Goal: Information Seeking & Learning: Learn about a topic

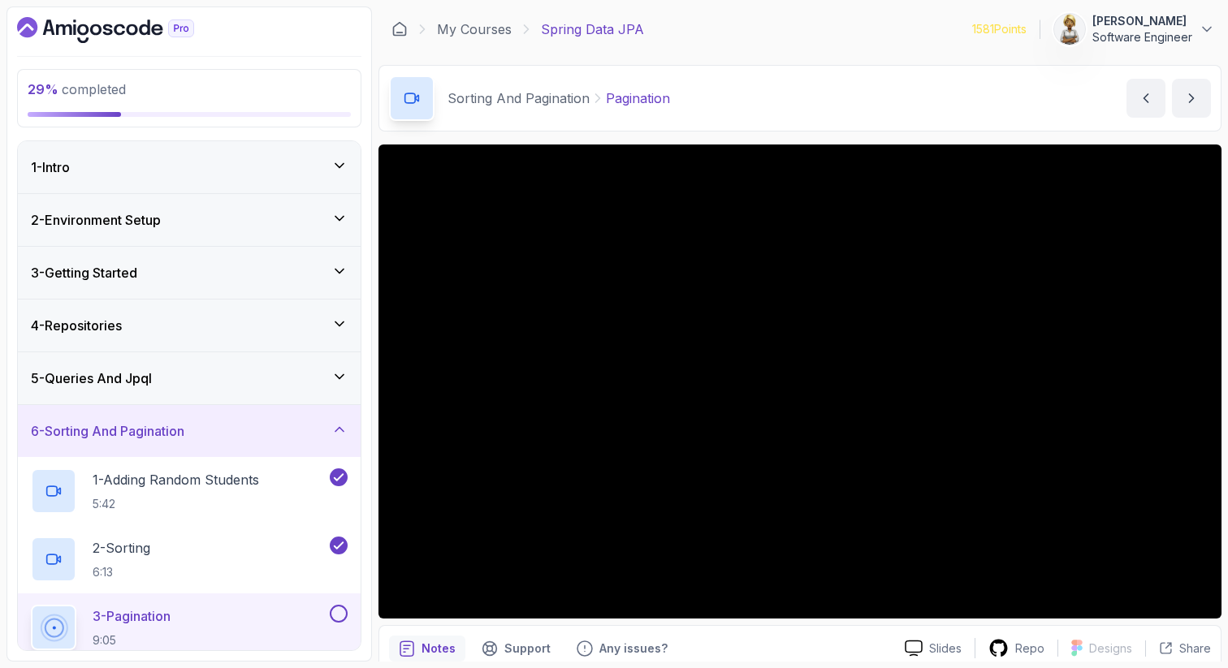
click at [342, 617] on button at bounding box center [339, 614] width 18 height 18
click at [250, 621] on div "3 - Pagination 9:05" at bounding box center [179, 627] width 296 height 45
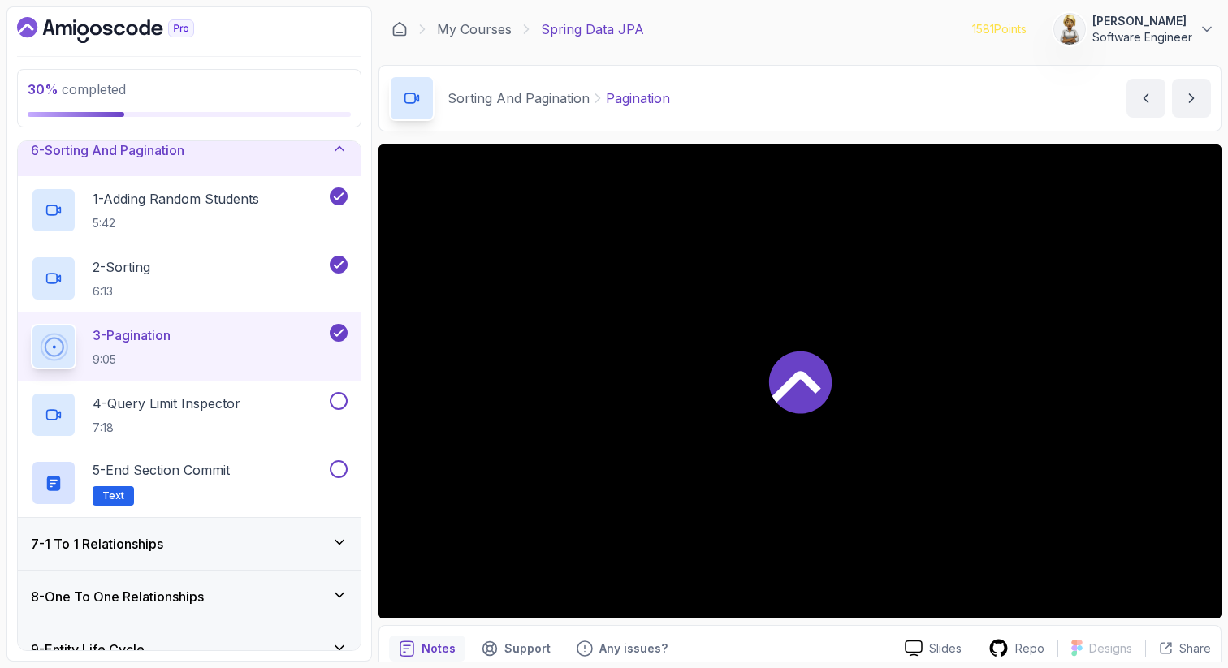
scroll to position [325, 0]
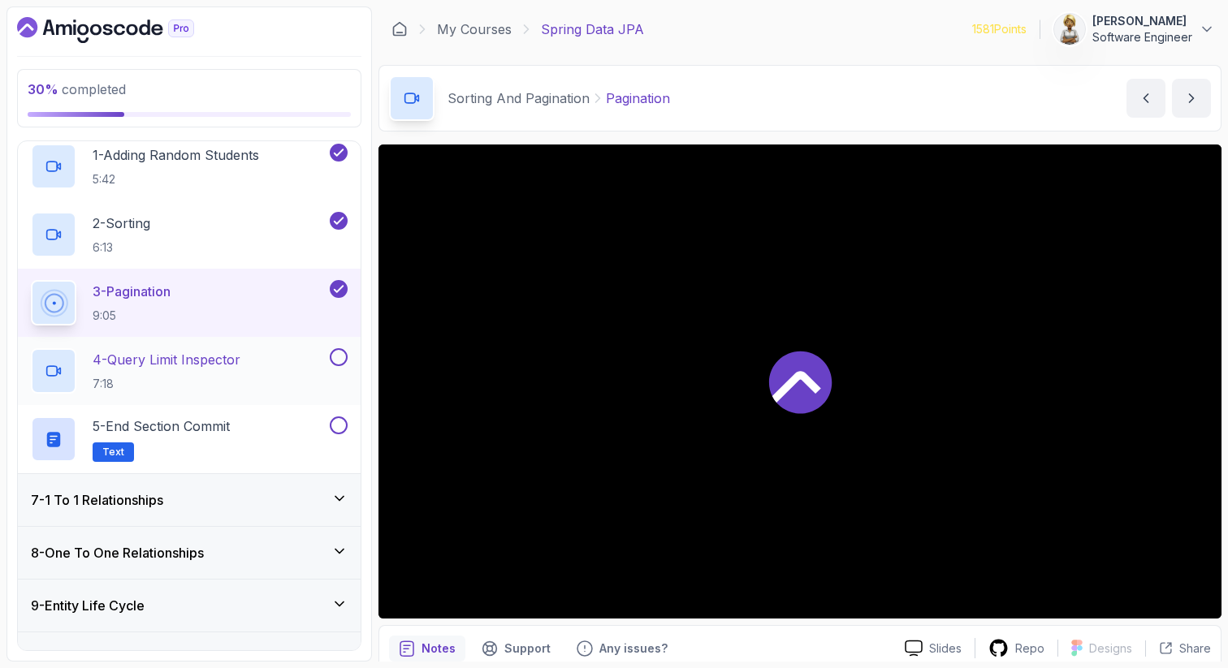
click at [240, 365] on p "4 - Query Limit Inspector" at bounding box center [167, 359] width 148 height 19
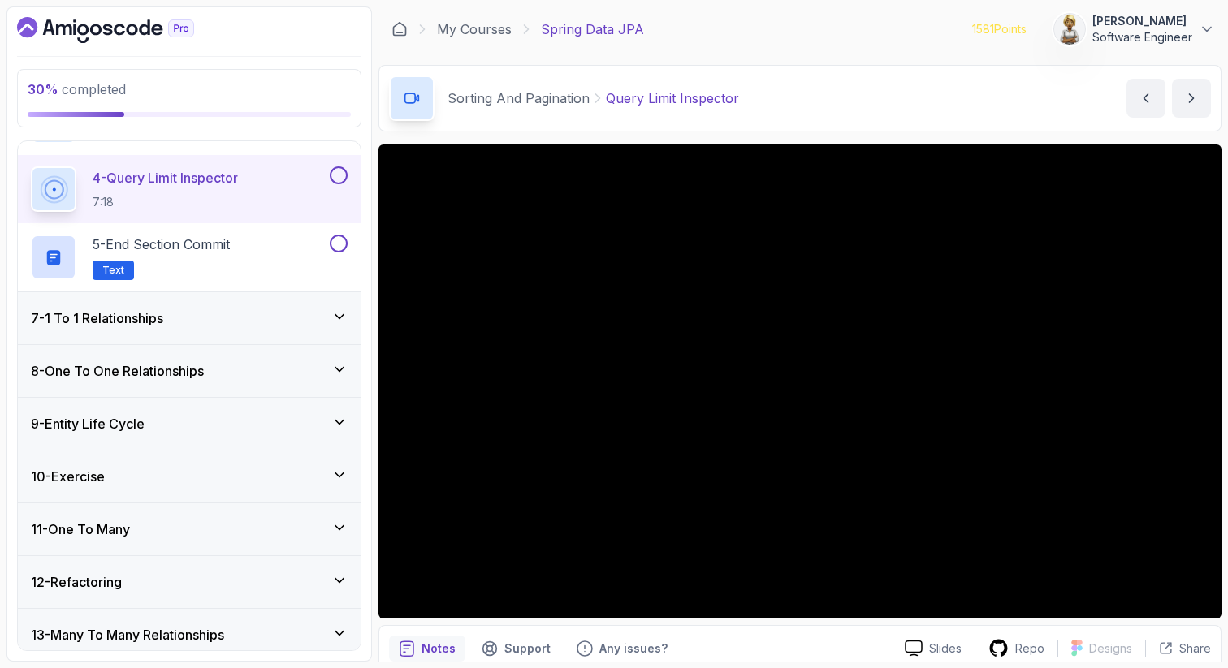
scroll to position [520, 0]
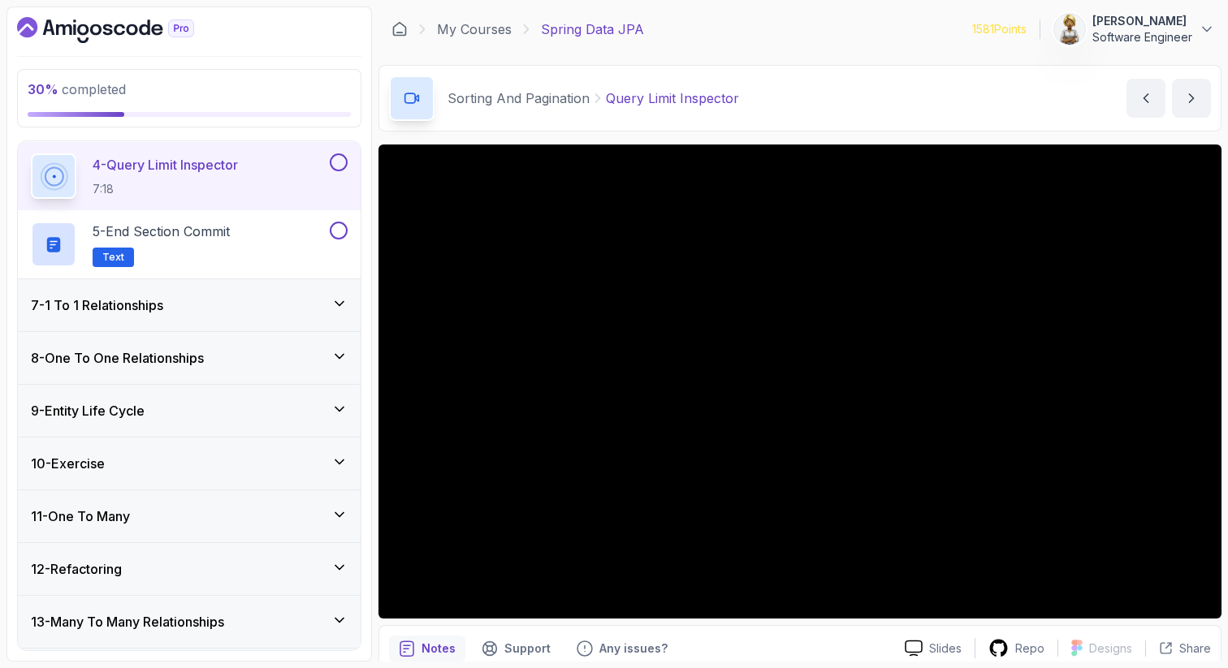
drag, startPoint x: 270, startPoint y: 488, endPoint x: 324, endPoint y: 489, distance: 53.6
click at [324, 489] on div "10 - Exercise" at bounding box center [189, 464] width 343 height 52
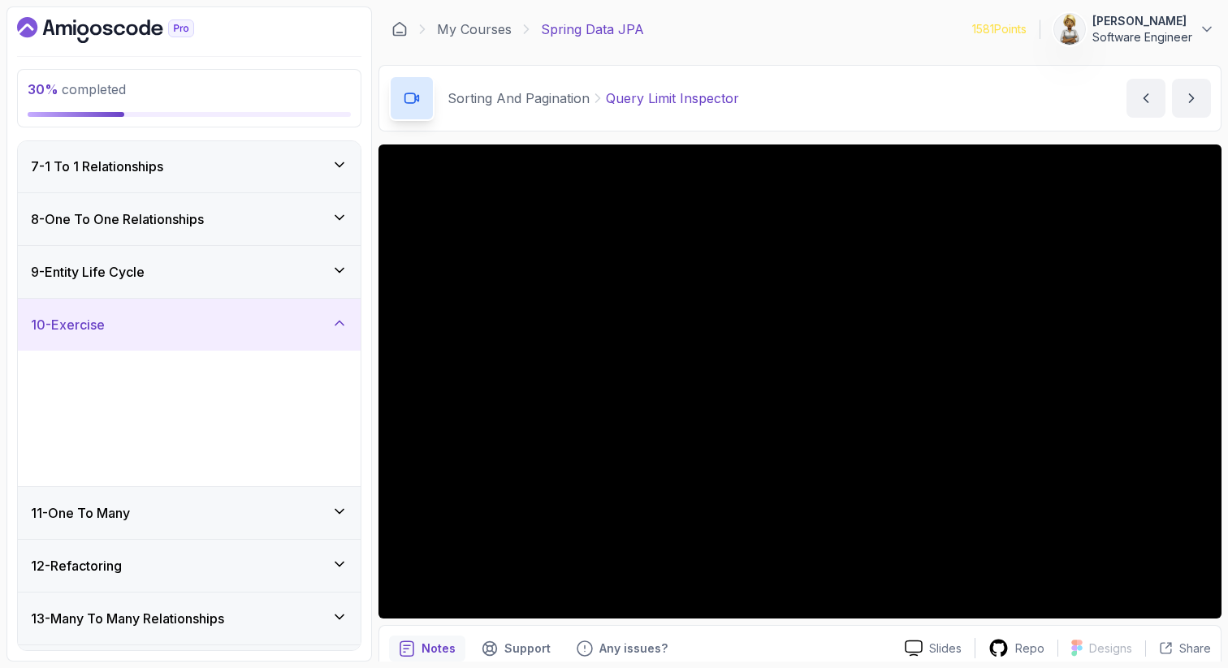
scroll to position [316, 0]
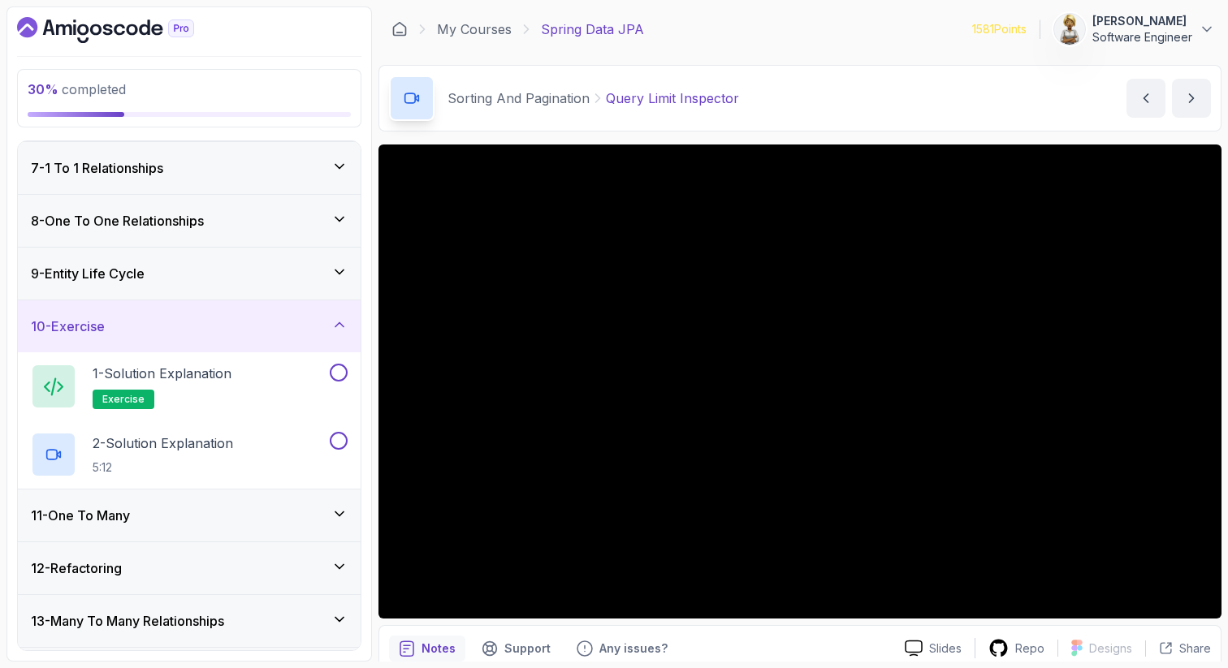
drag, startPoint x: 231, startPoint y: 382, endPoint x: 240, endPoint y: 102, distance: 280.4
click at [240, 102] on div "30 % completed 1 - Intro 2 - Environment Setup 3 - Getting Started 4 - Reposito…" at bounding box center [189, 334] width 366 height 656
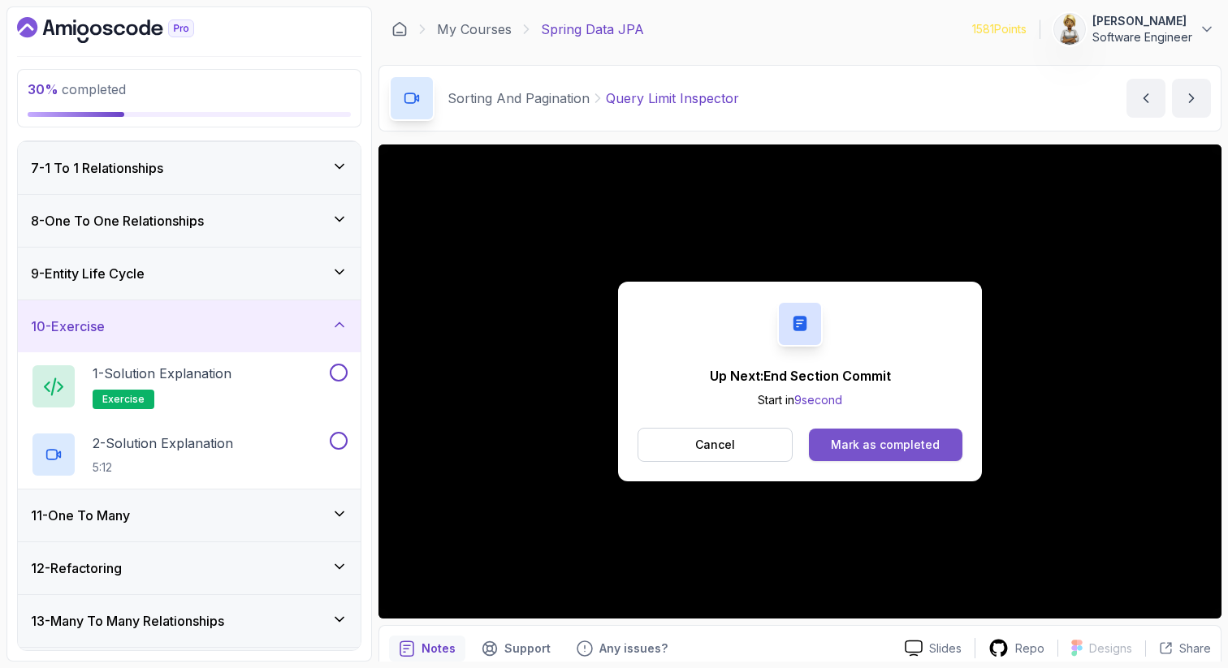
click at [909, 448] on div "Mark as completed" at bounding box center [885, 445] width 109 height 16
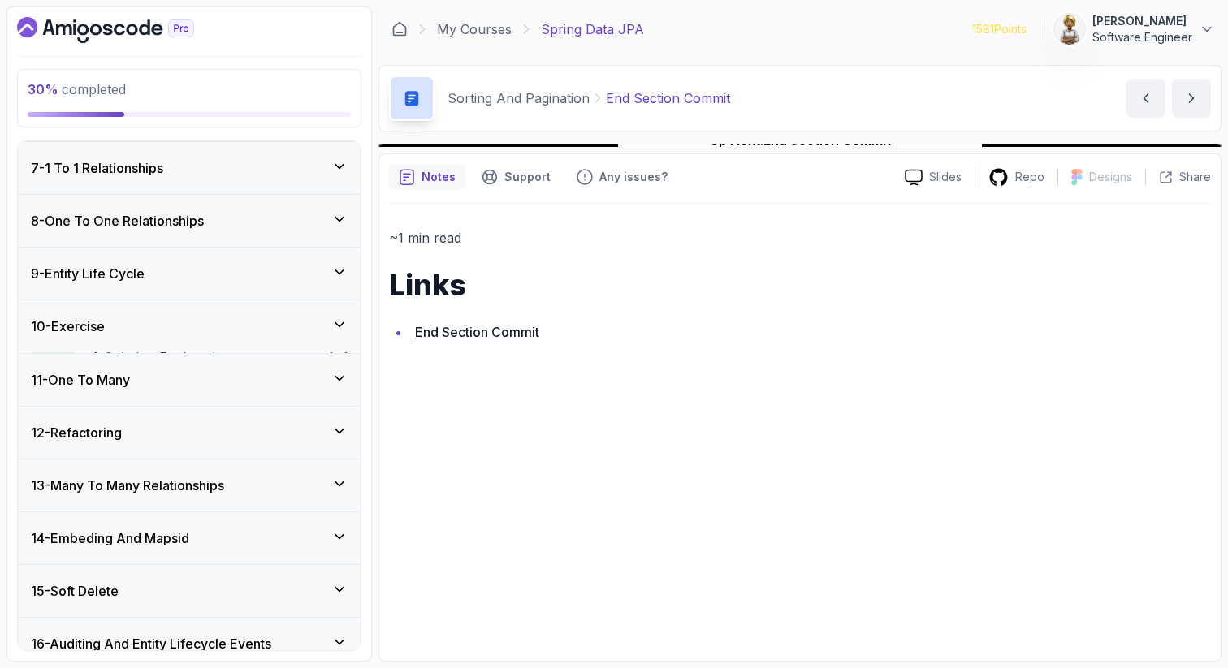
scroll to position [657, 0]
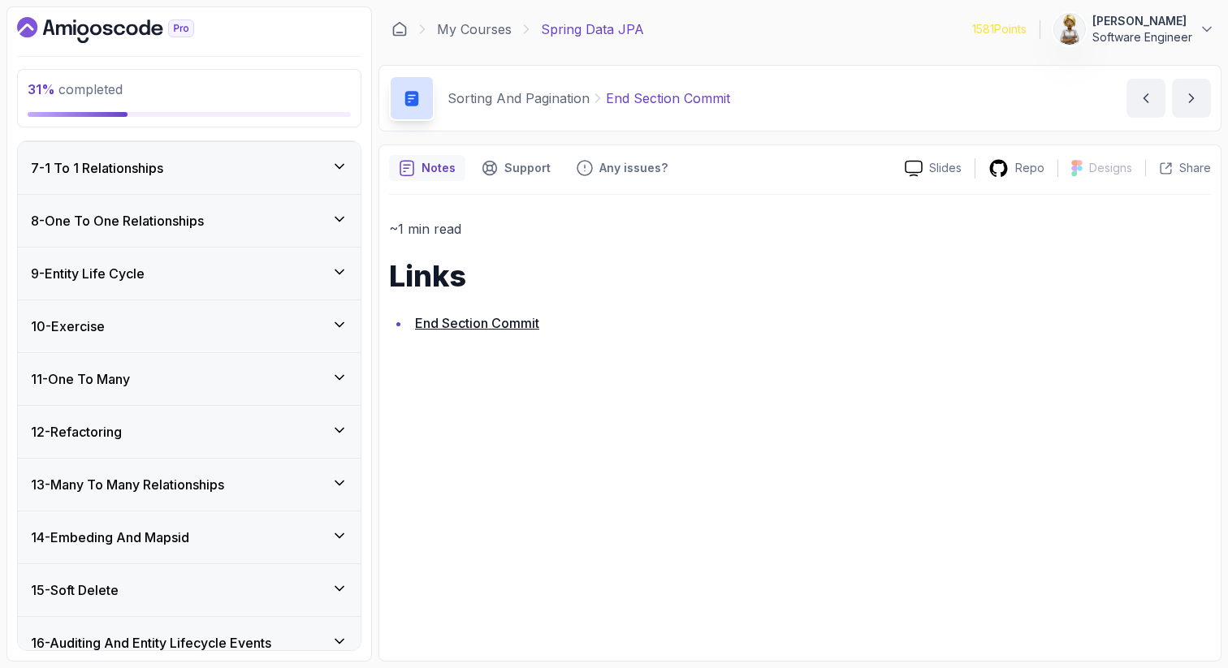
drag, startPoint x: 221, startPoint y: 251, endPoint x: 224, endPoint y: 57, distance: 194.2
click at [225, 58] on div "31 % completed 1 - Intro 2 - Environment Setup 3 - Getting Started 4 - Reposito…" at bounding box center [189, 334] width 366 height 656
drag, startPoint x: 149, startPoint y: 419, endPoint x: 151, endPoint y: 52, distance: 367.2
click at [151, 52] on div "31 % completed 1 - Intro 2 - Environment Setup 3 - Getting Started 4 - Reposito…" at bounding box center [189, 334] width 366 height 656
click at [167, 153] on div "7 - 1 To 1 Relationships" at bounding box center [189, 168] width 343 height 52
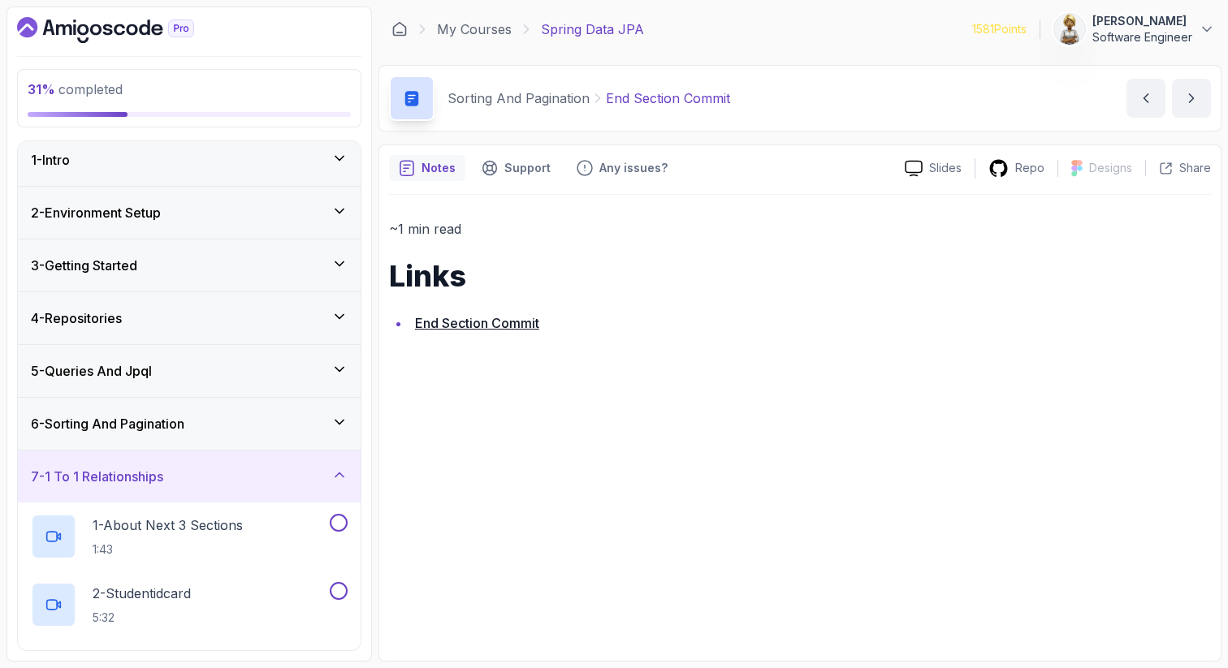
scroll to position [0, 0]
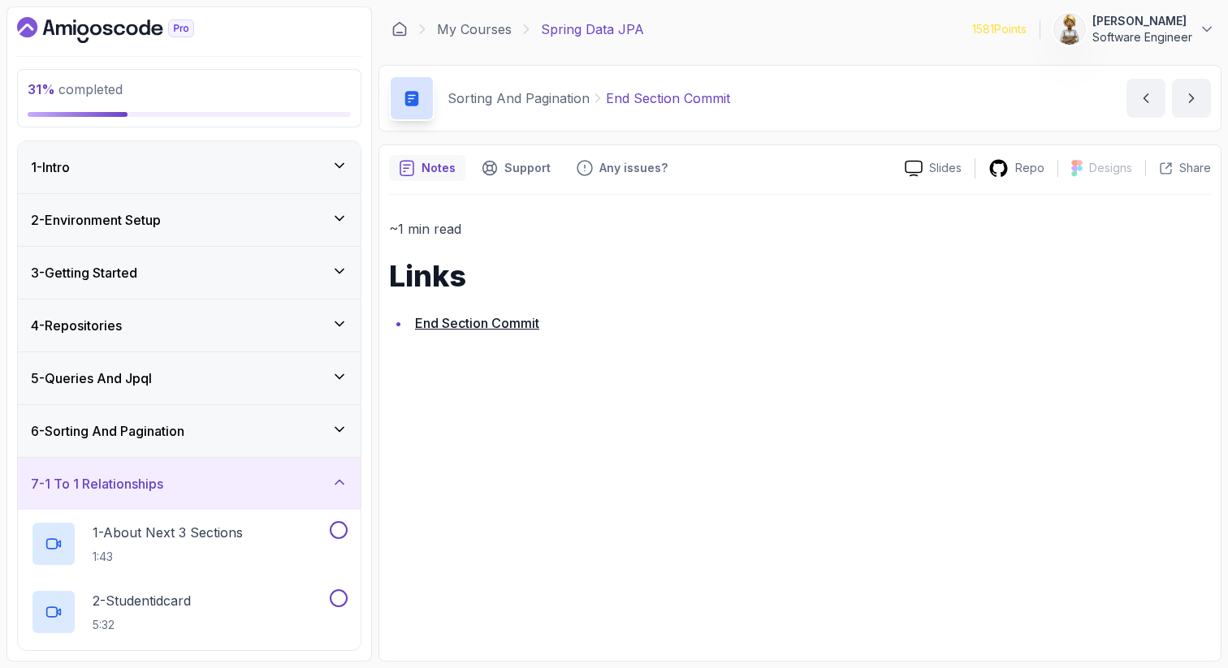
click at [348, 373] on div "5 - Queries And Jpql" at bounding box center [189, 379] width 343 height 52
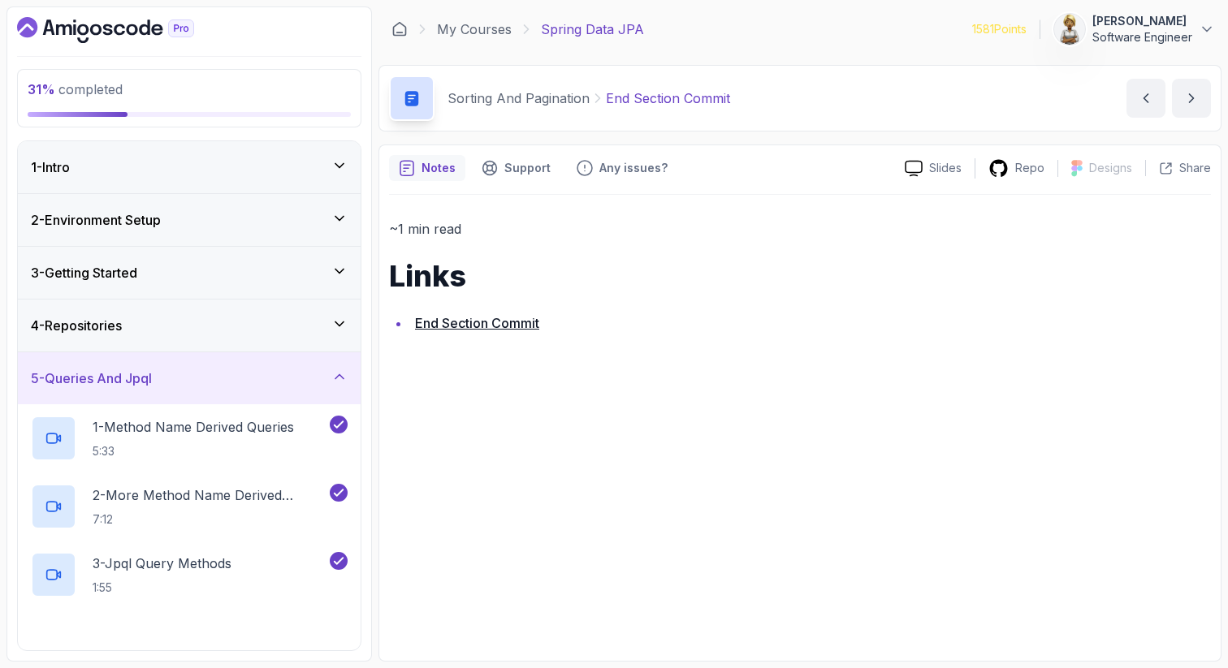
click at [348, 373] on div "5 - Queries And Jpql" at bounding box center [189, 379] width 343 height 52
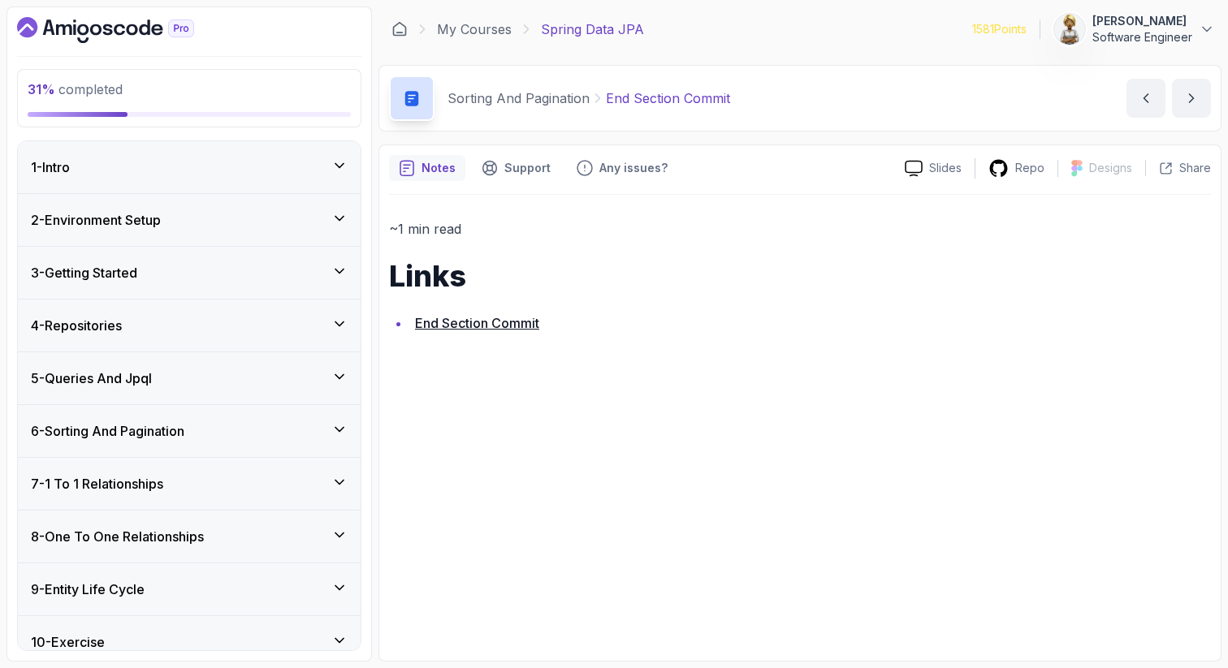
click at [343, 432] on icon at bounding box center [339, 430] width 16 height 16
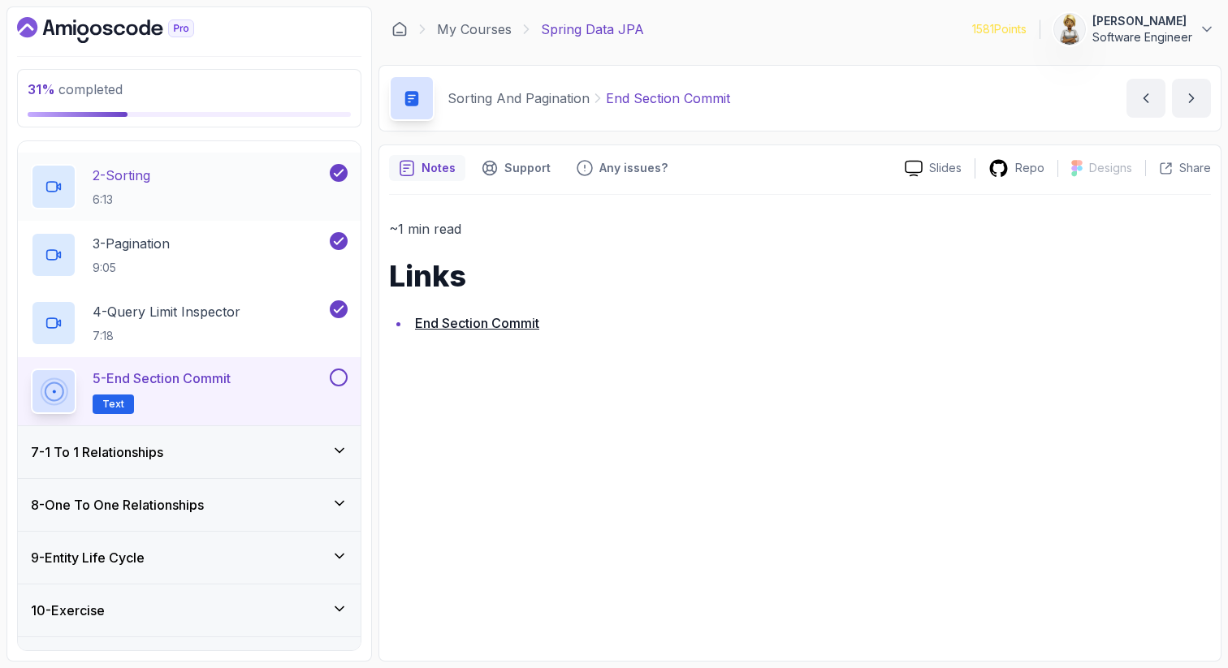
scroll to position [390, 0]
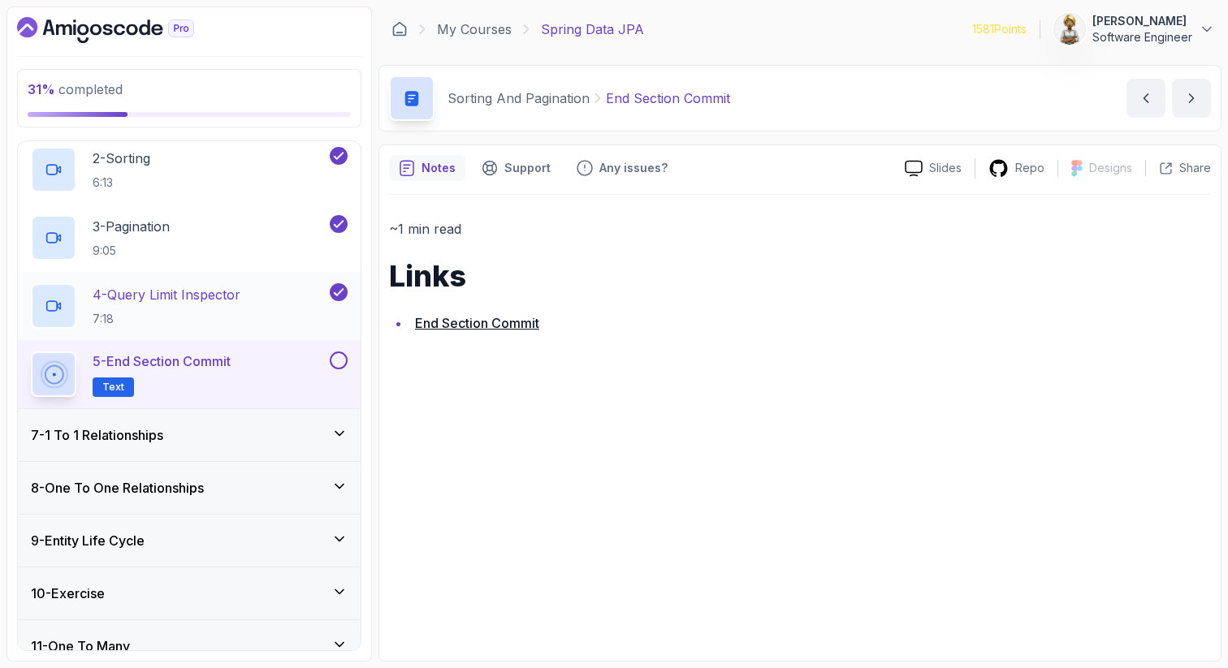
click at [261, 315] on div "4 - Query Limit Inspector 7:18" at bounding box center [179, 305] width 296 height 45
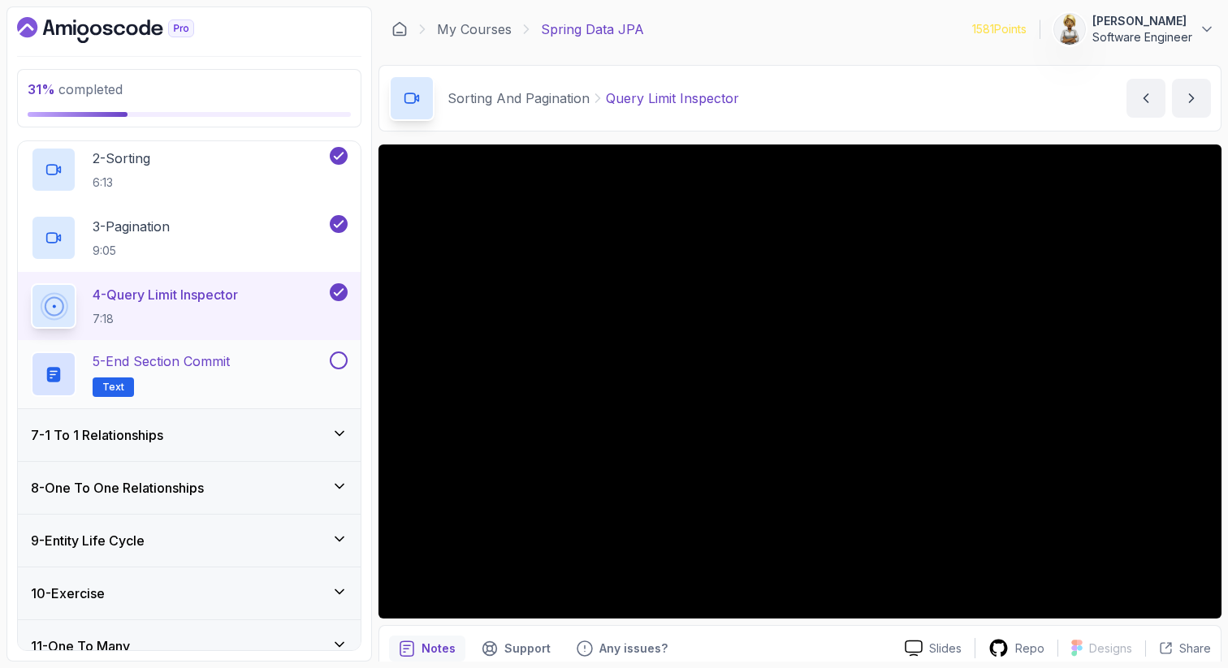
click at [344, 350] on div "5 - End Section Commit Text" at bounding box center [189, 374] width 343 height 68
click at [342, 361] on button at bounding box center [339, 361] width 18 height 18
click at [253, 367] on div "5 - End Section Commit Text" at bounding box center [179, 374] width 296 height 45
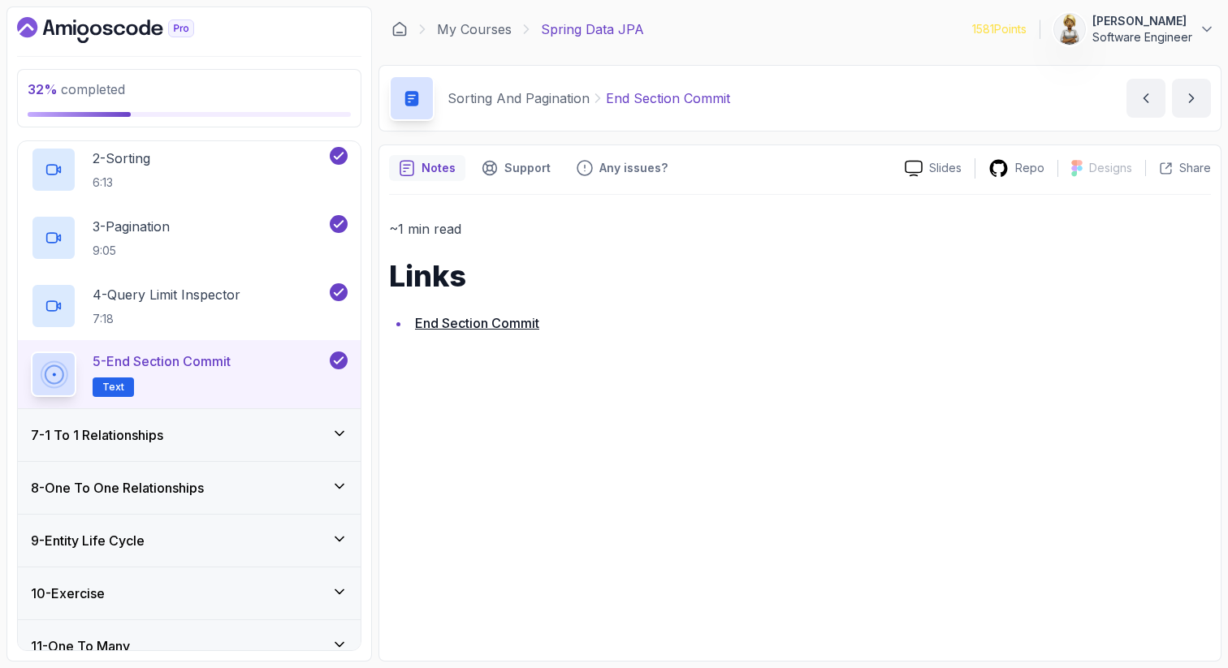
click at [492, 323] on link "End Section Commit" at bounding box center [477, 323] width 124 height 16
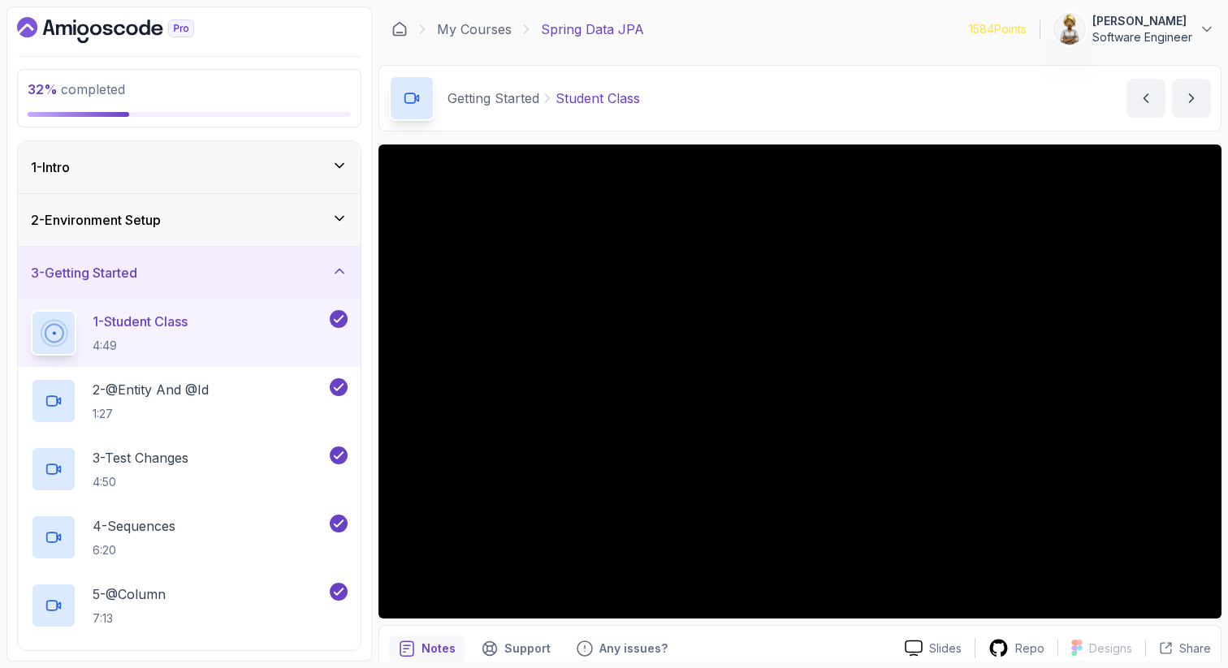
click at [347, 266] on icon at bounding box center [339, 271] width 16 height 16
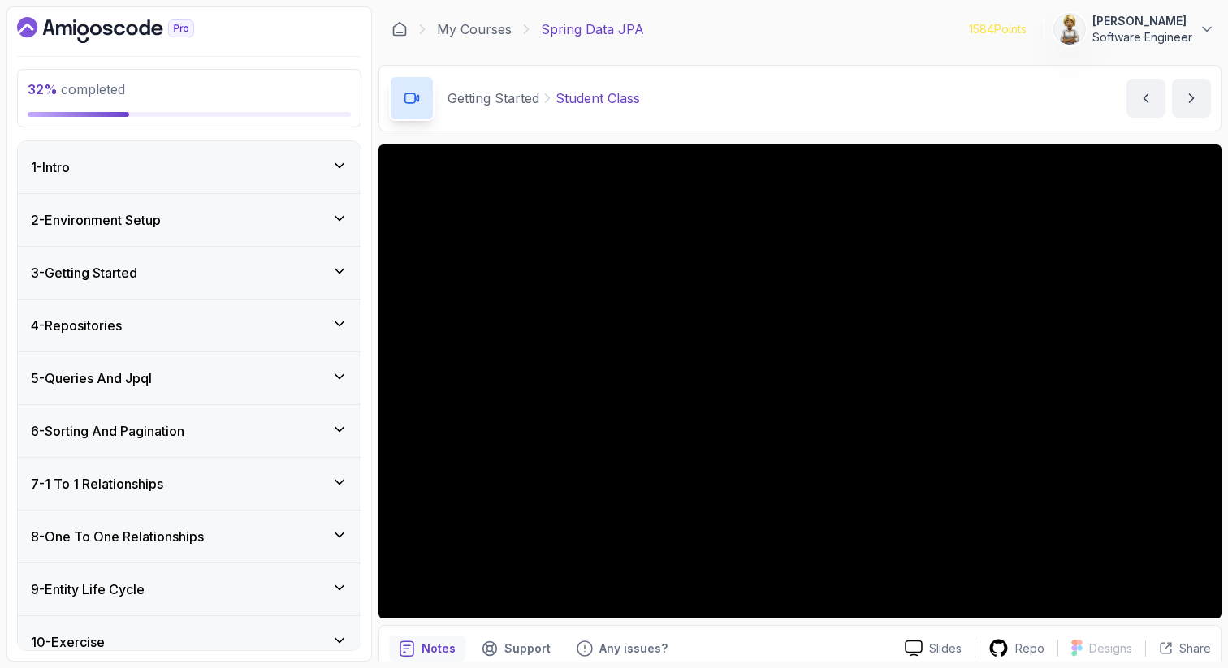
click at [341, 423] on icon at bounding box center [339, 430] width 16 height 16
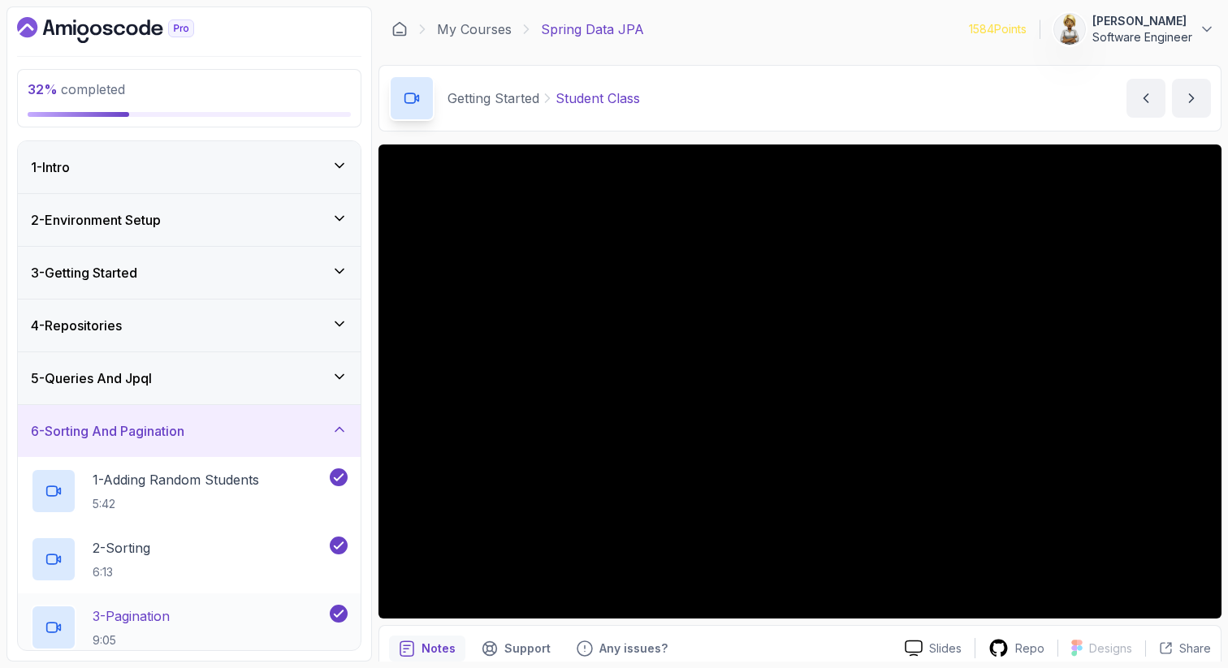
click at [273, 599] on div "3 - Pagination 9:05" at bounding box center [189, 628] width 343 height 68
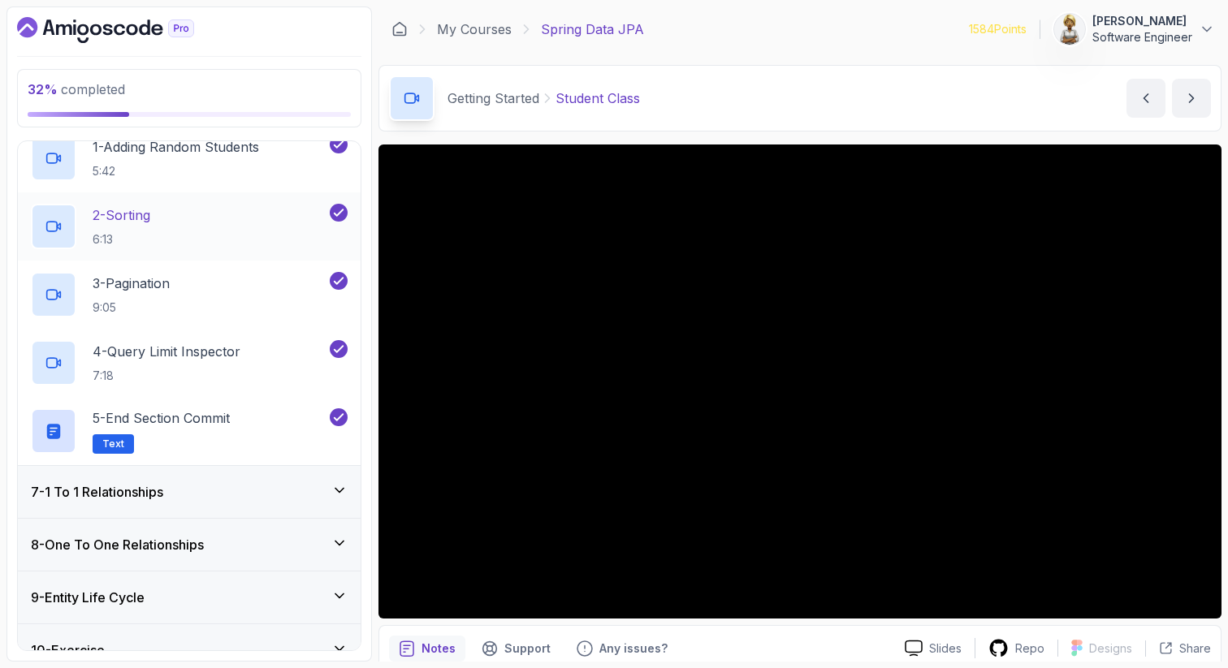
scroll to position [357, 0]
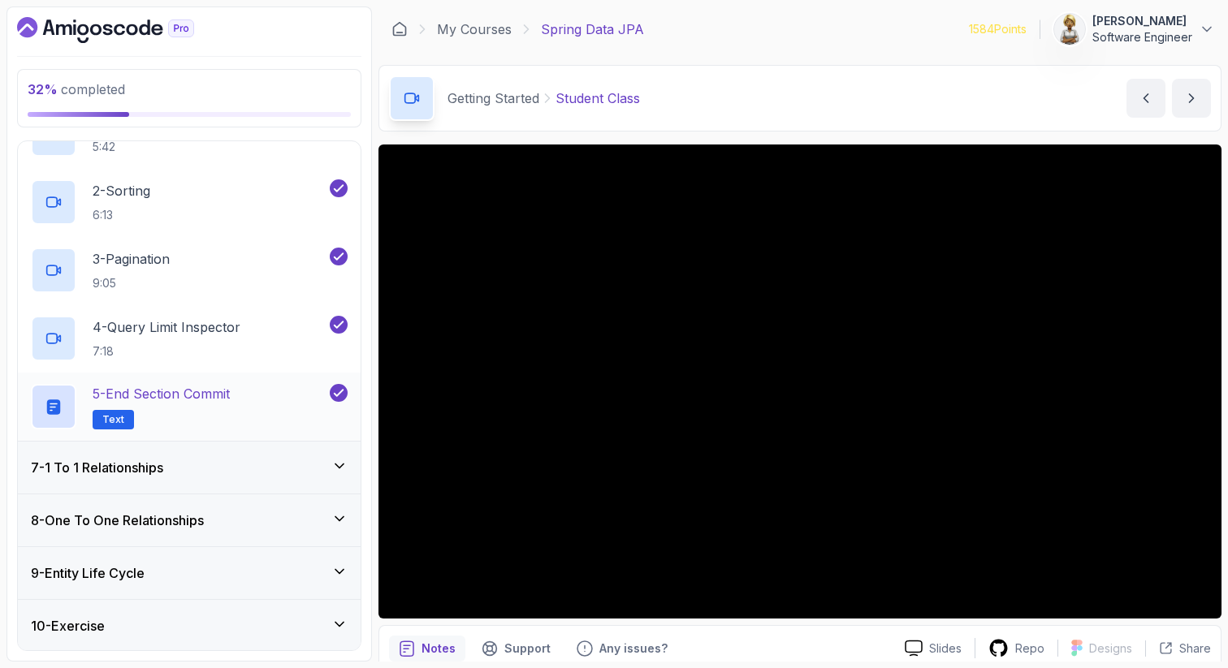
click at [276, 426] on div "5 - End Section Commit Text" at bounding box center [179, 406] width 296 height 45
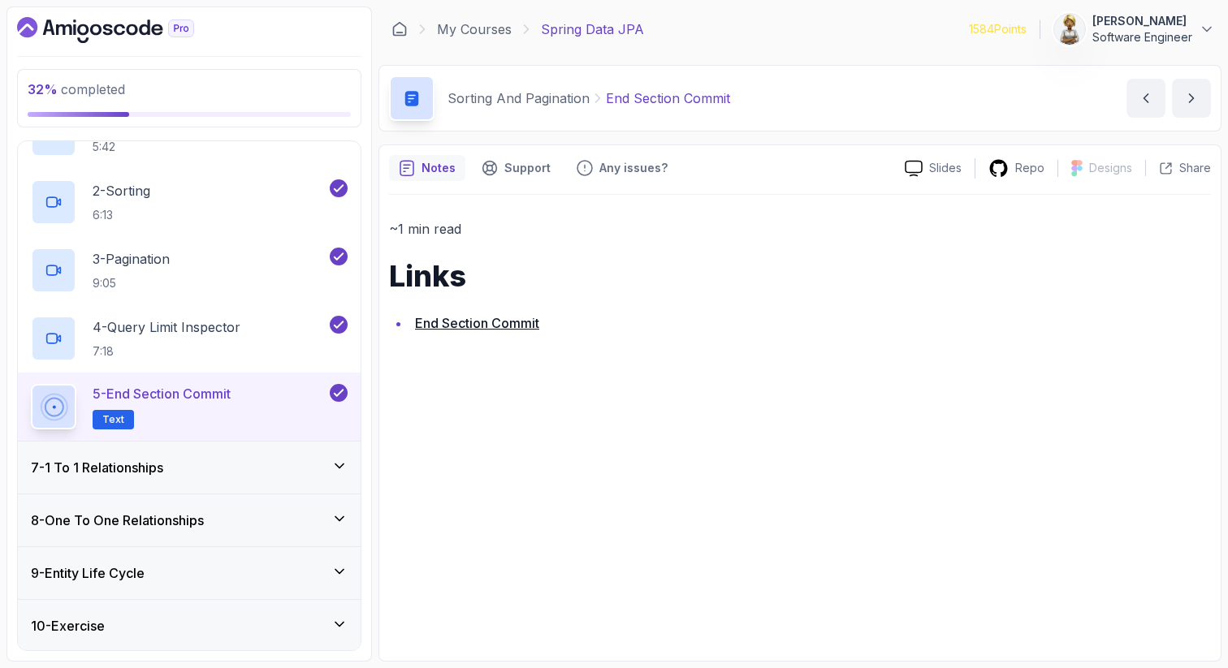
click at [467, 318] on link "End Section Commit" at bounding box center [477, 323] width 124 height 16
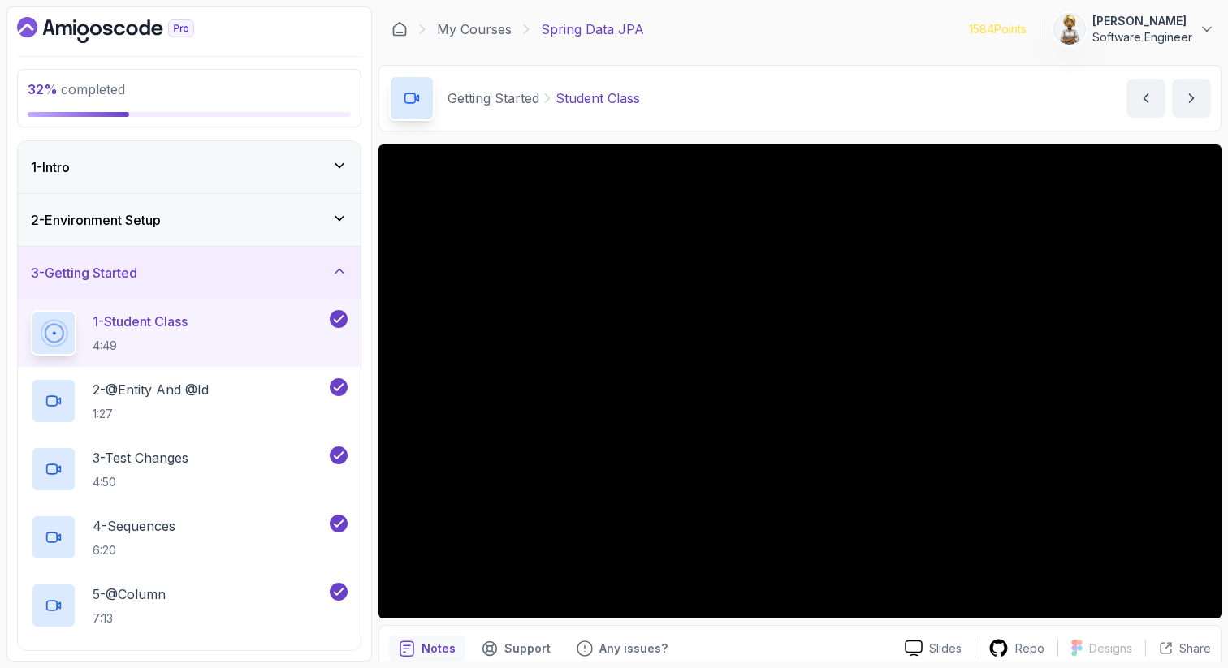
click at [344, 272] on icon at bounding box center [339, 271] width 16 height 16
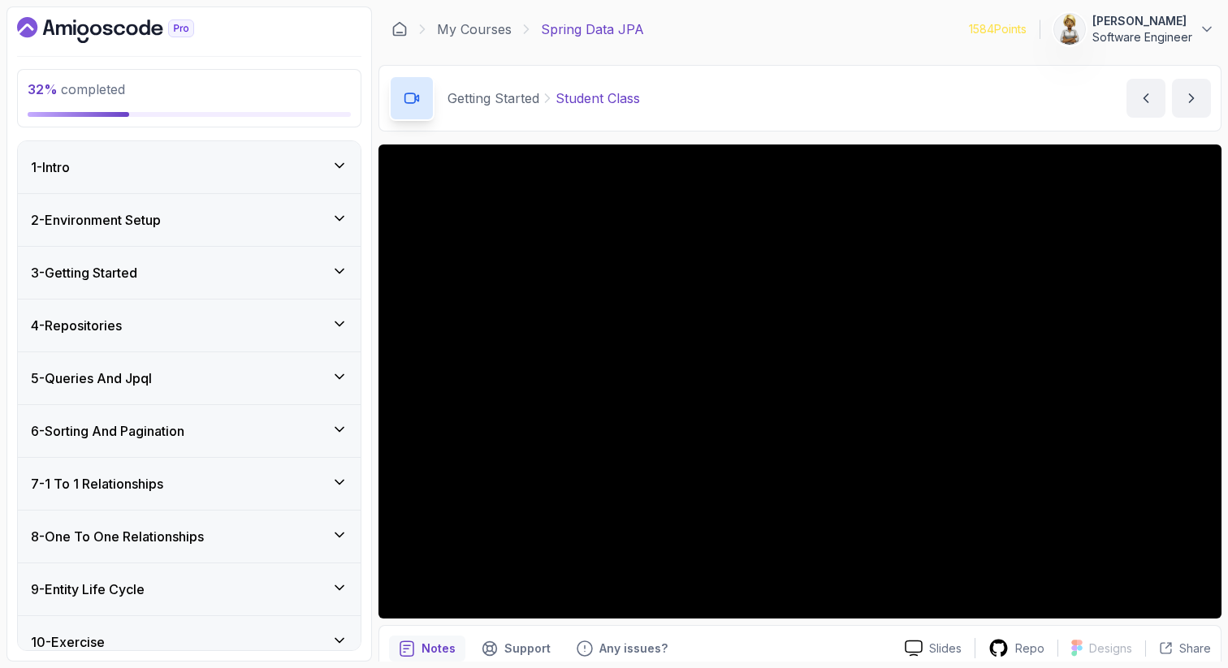
click at [341, 430] on icon at bounding box center [339, 430] width 8 height 4
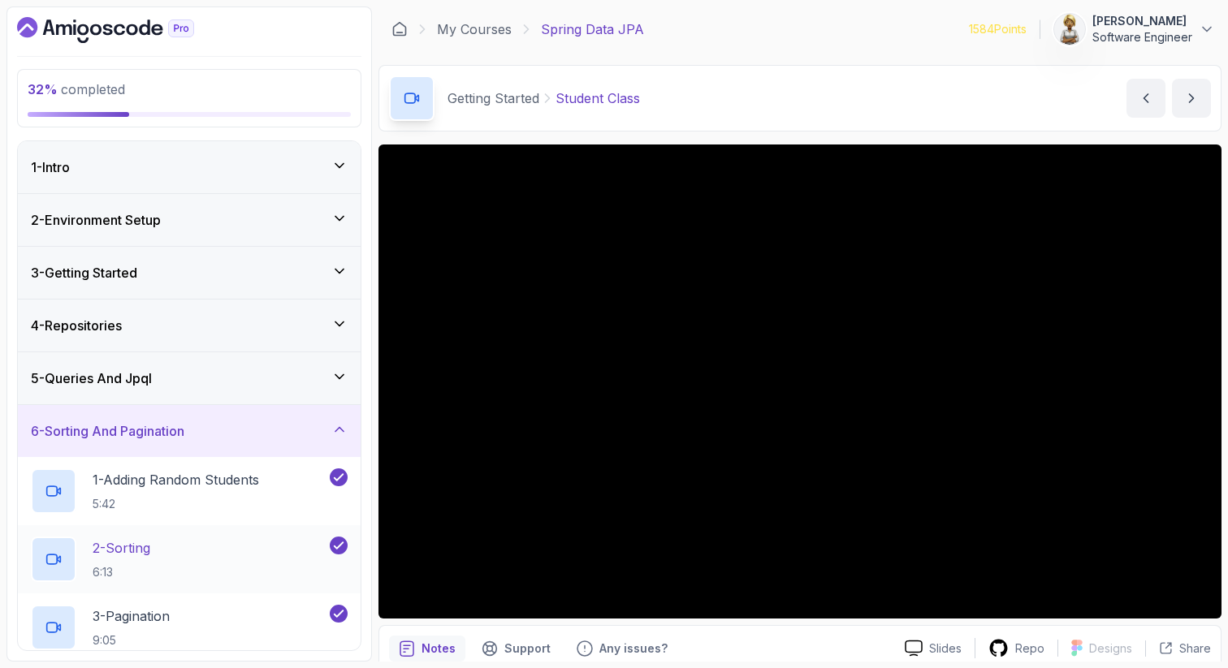
click at [252, 570] on div "2 - Sorting 6:13" at bounding box center [179, 559] width 296 height 45
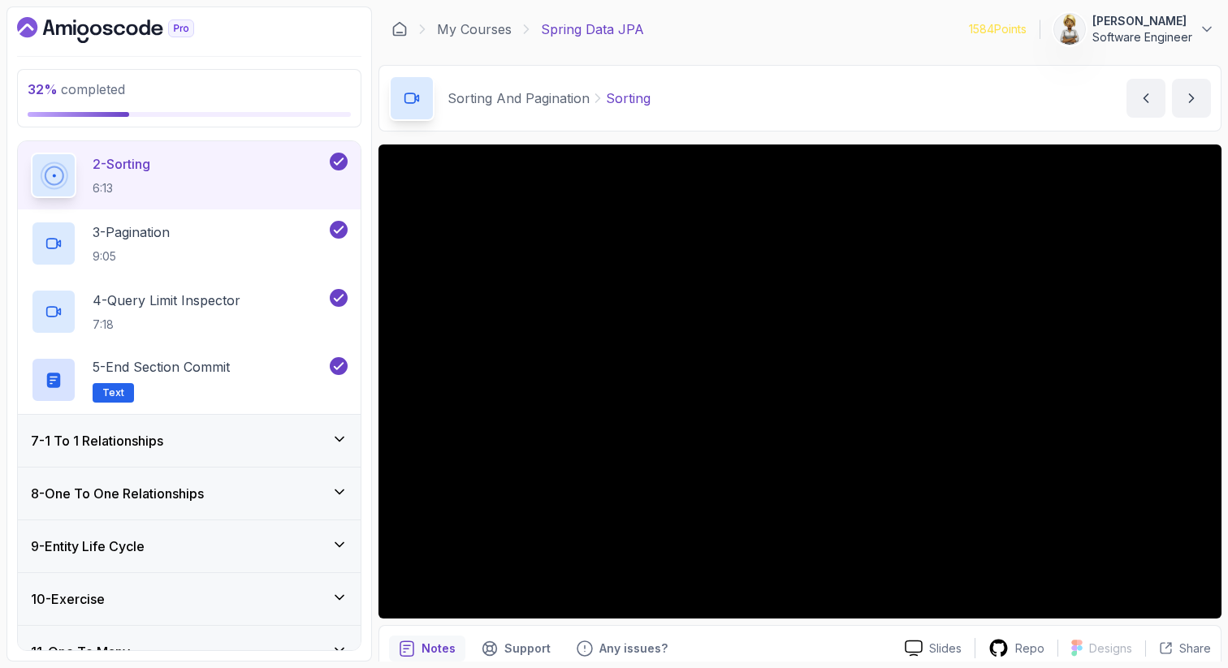
scroll to position [390, 0]
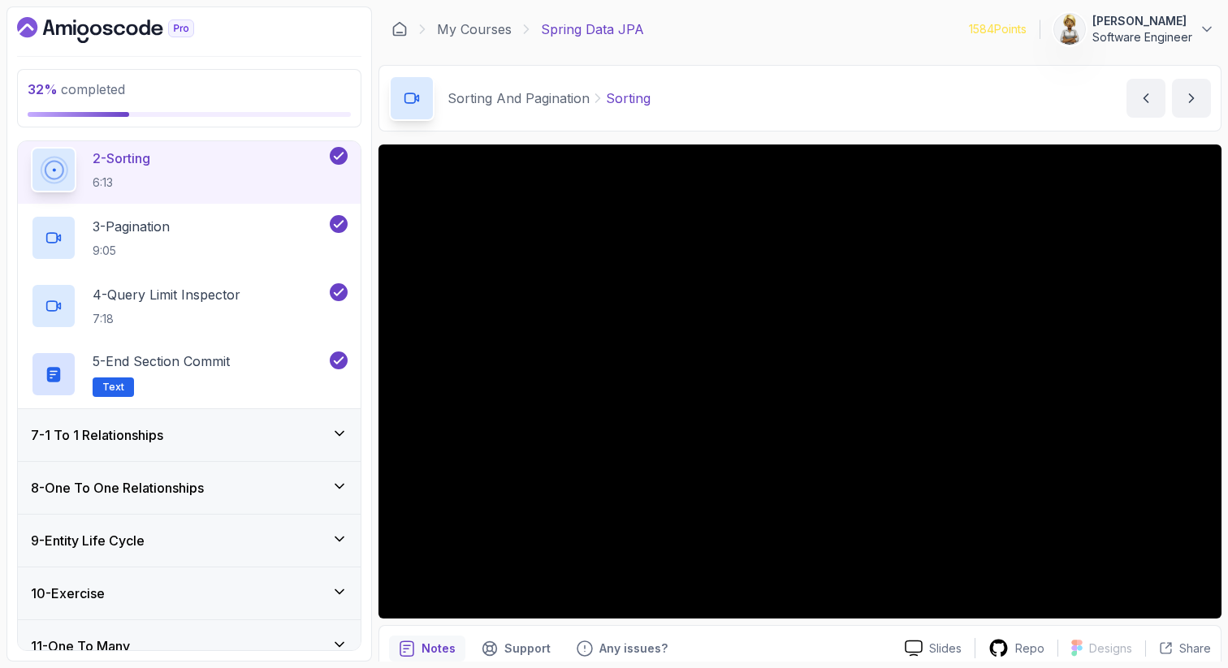
click at [343, 430] on icon at bounding box center [339, 434] width 16 height 16
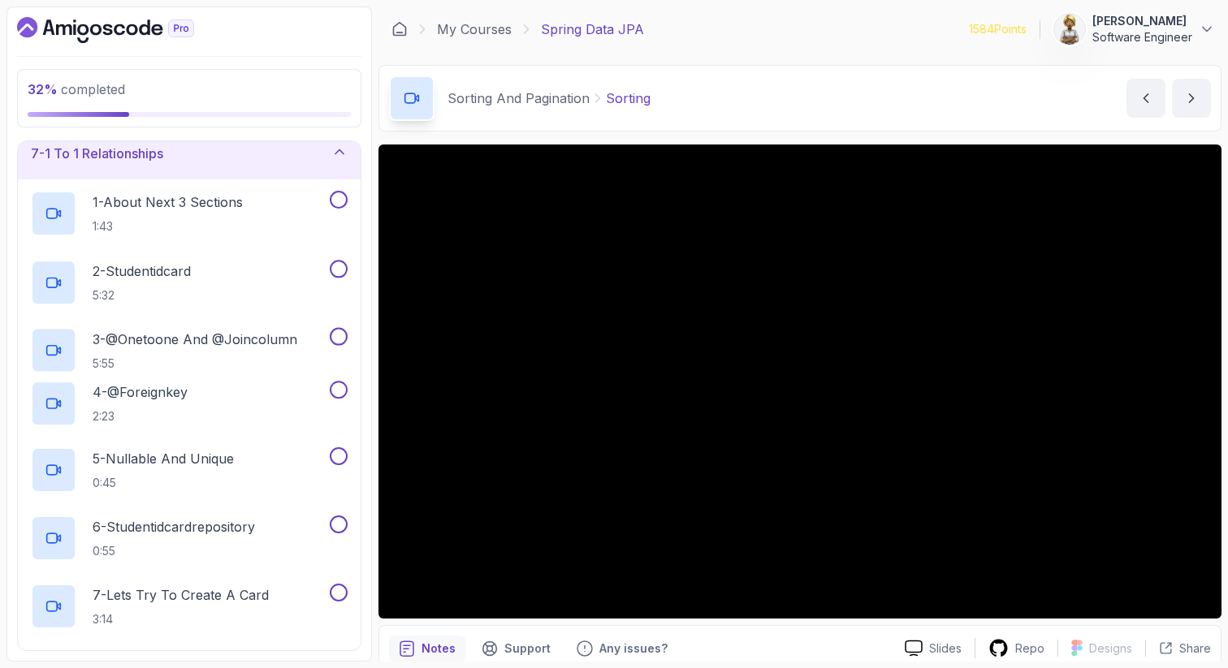
scroll to position [326, 0]
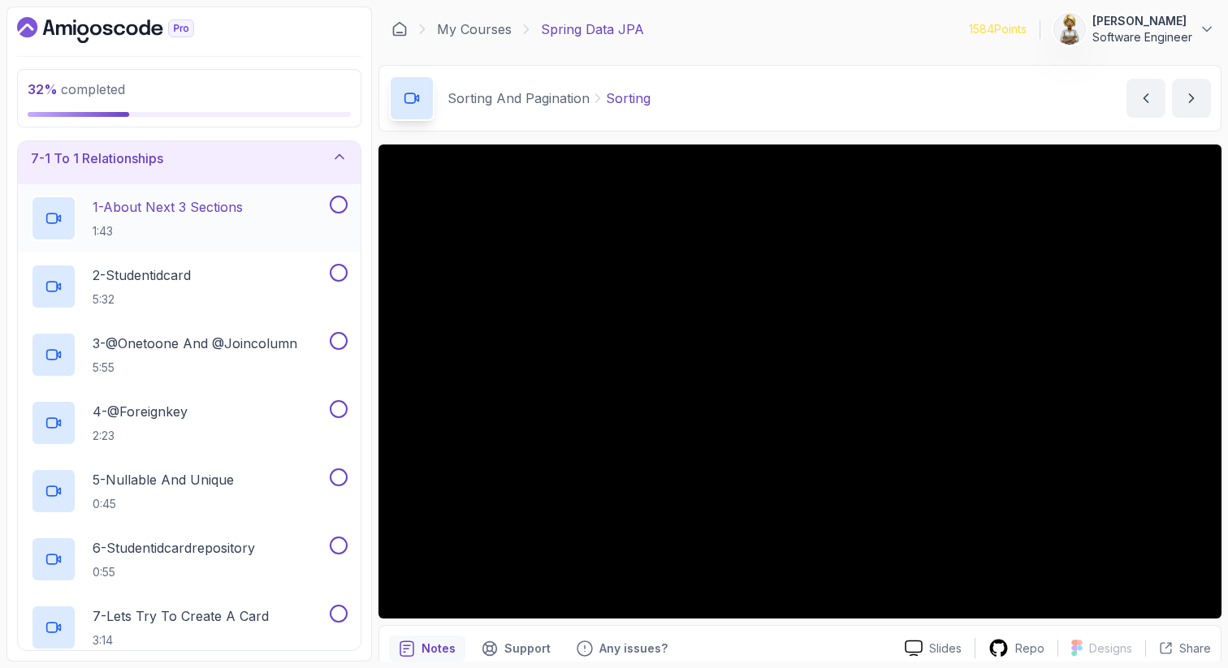
click at [188, 197] on p "1 - About Next 3 Sections" at bounding box center [168, 206] width 150 height 19
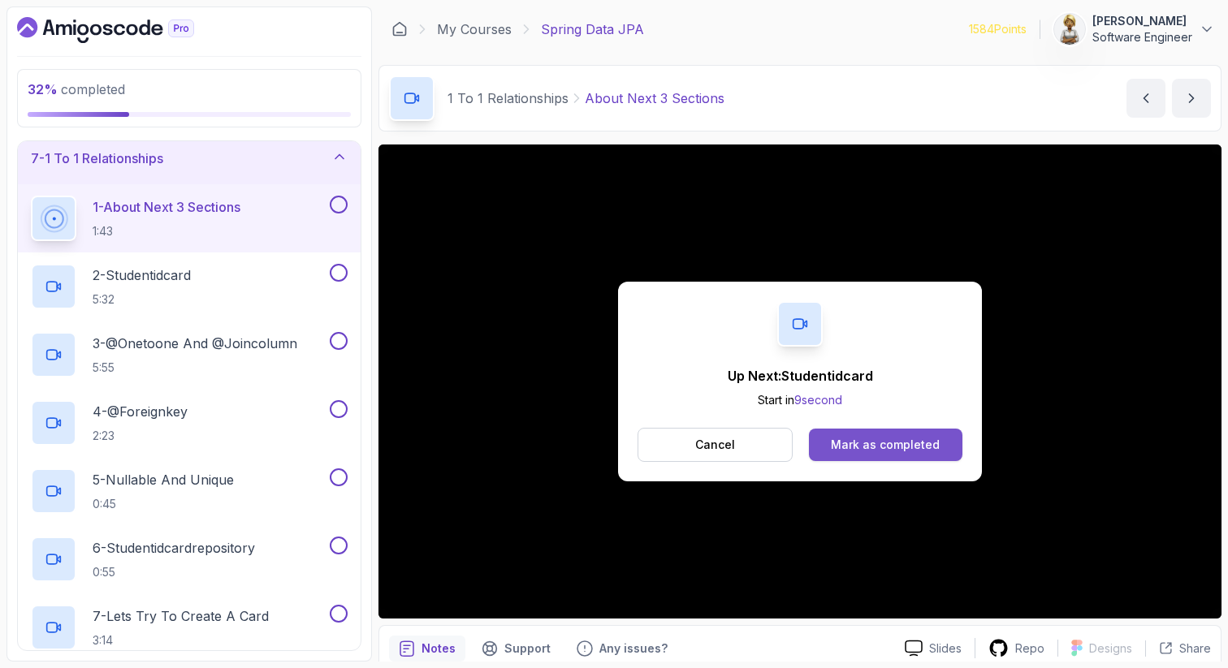
click at [842, 452] on div "Mark as completed" at bounding box center [885, 445] width 109 height 16
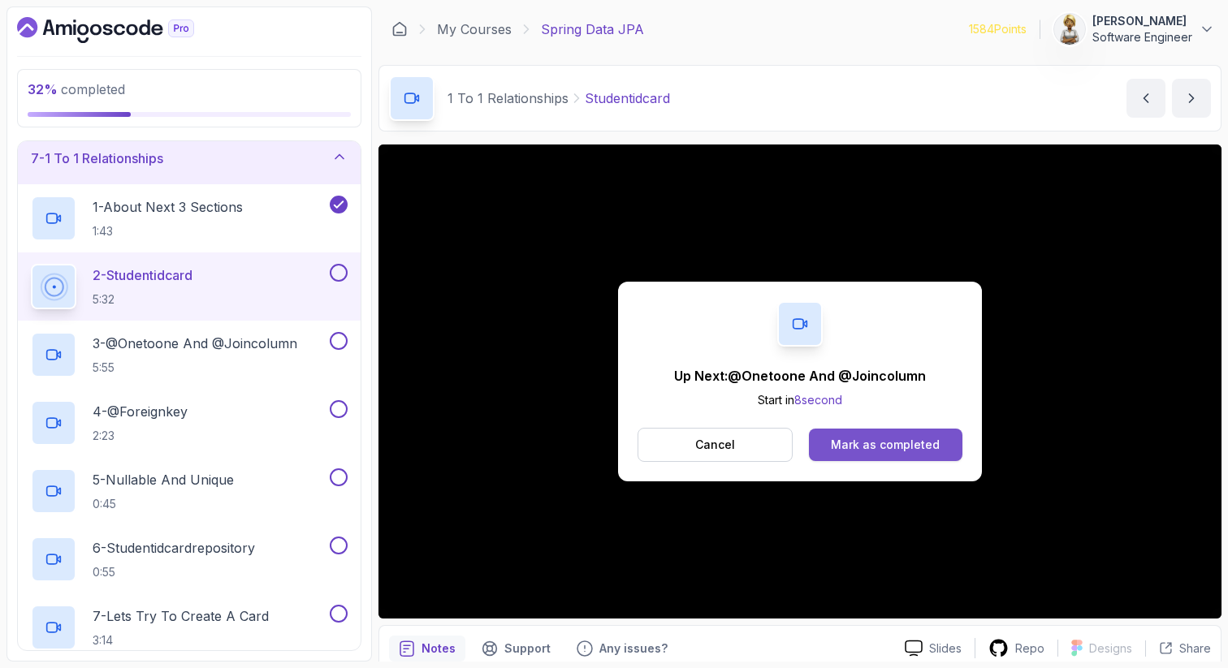
click at [837, 439] on div "Mark as completed" at bounding box center [885, 445] width 109 height 16
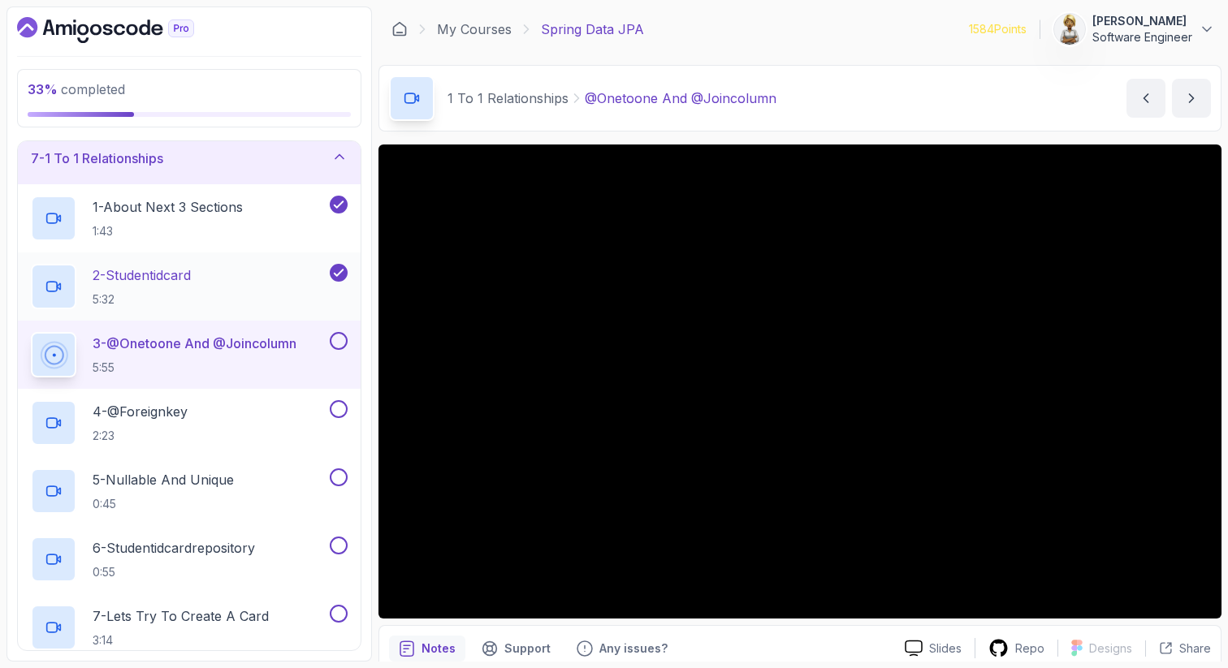
click at [235, 275] on div "2 - Studentidcard 5:32" at bounding box center [179, 286] width 296 height 45
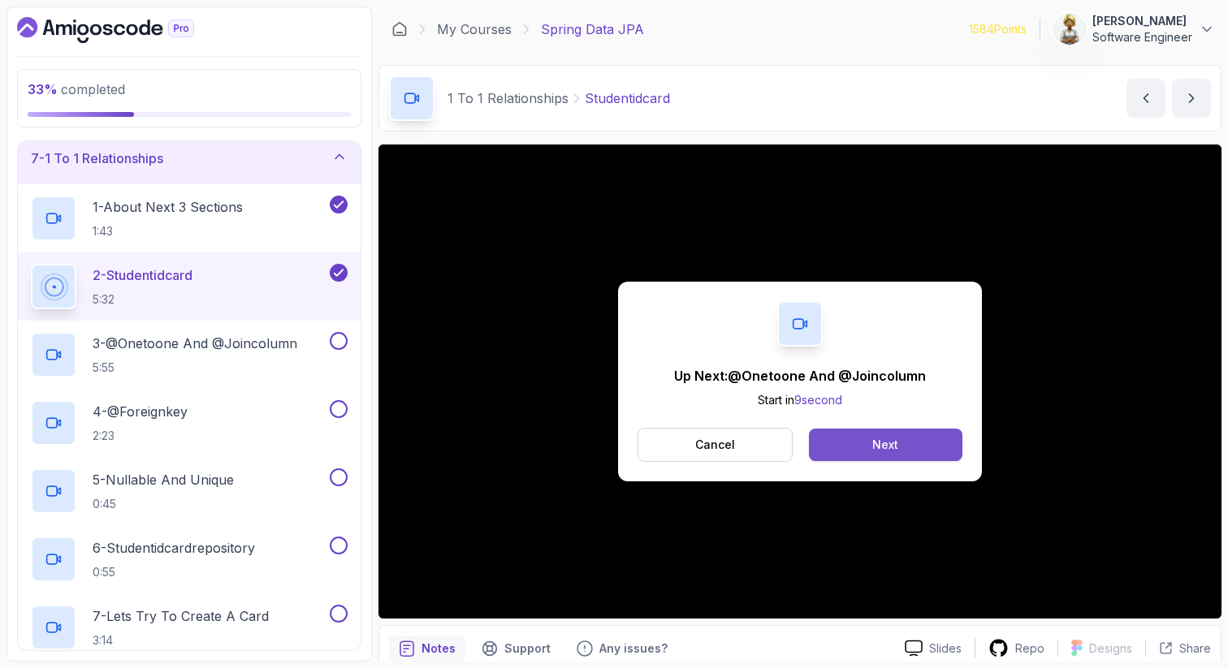
click at [945, 457] on button "Next" at bounding box center [886, 445] width 154 height 32
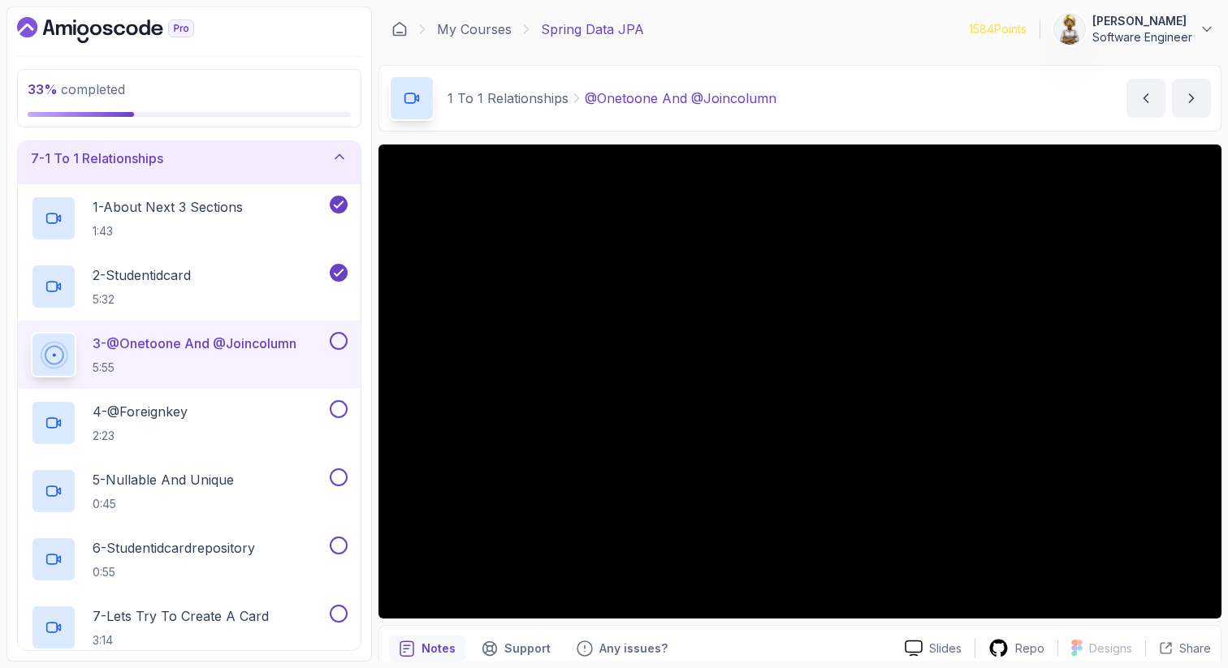
click at [344, 157] on icon at bounding box center [339, 157] width 16 height 16
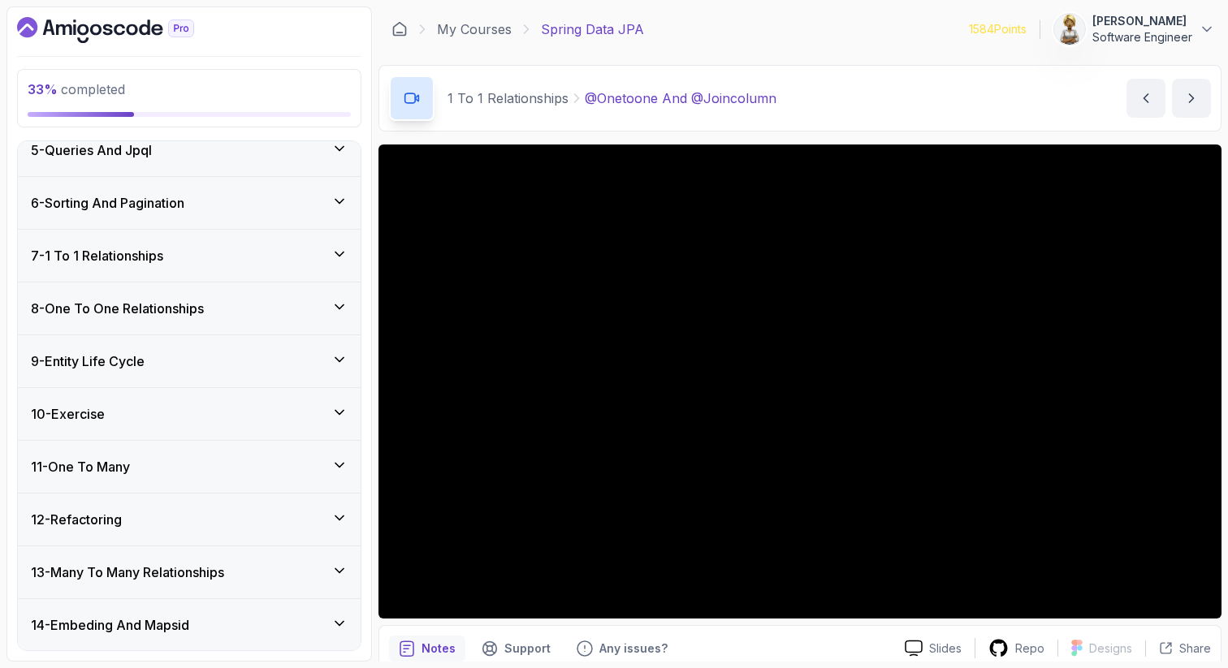
scroll to position [228, 0]
click at [340, 198] on icon at bounding box center [339, 201] width 16 height 16
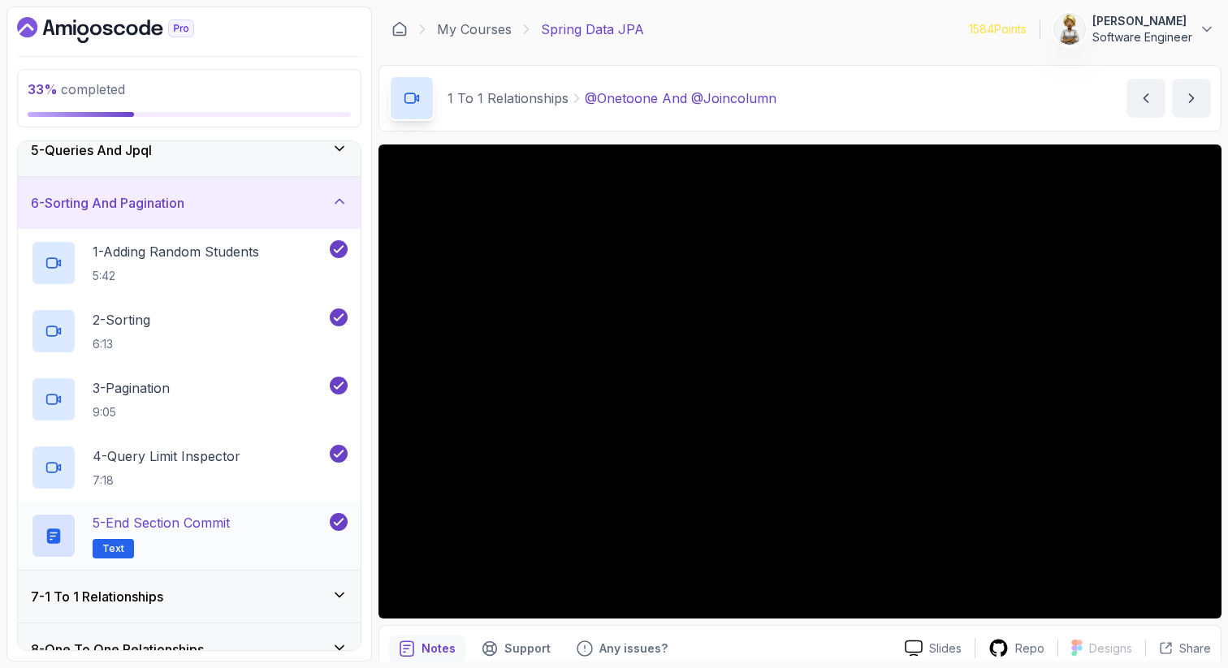
click at [220, 530] on p "5 - End Section Commit" at bounding box center [161, 522] width 137 height 19
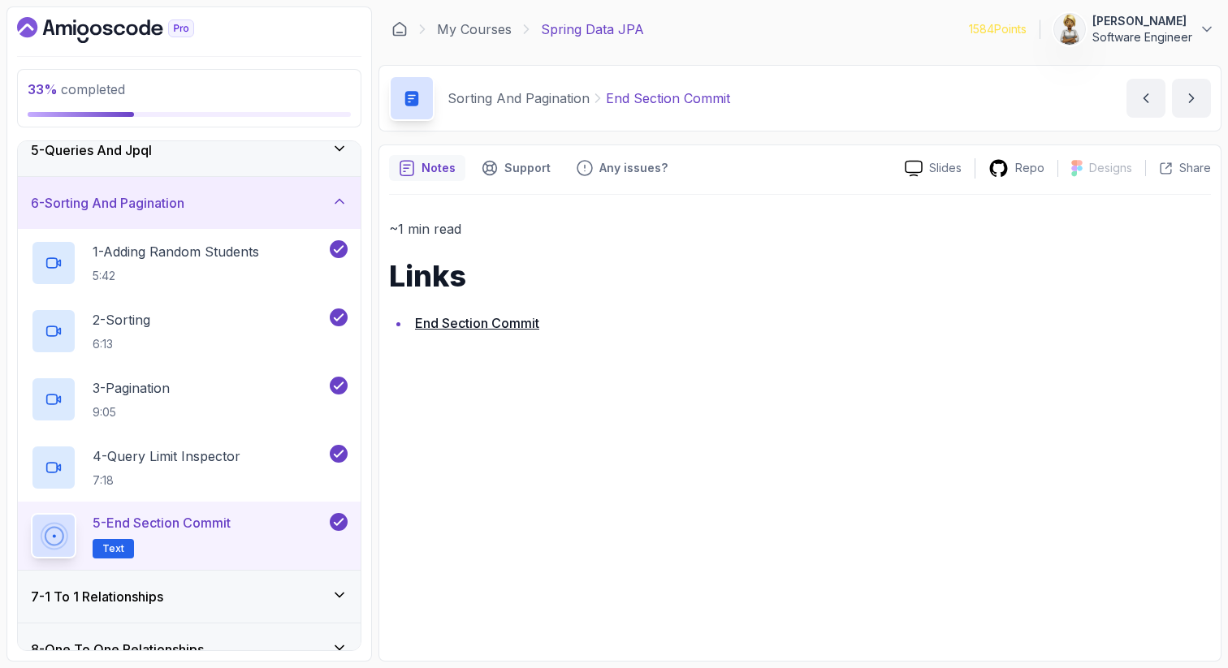
click at [481, 323] on link "End Section Commit" at bounding box center [477, 323] width 124 height 16
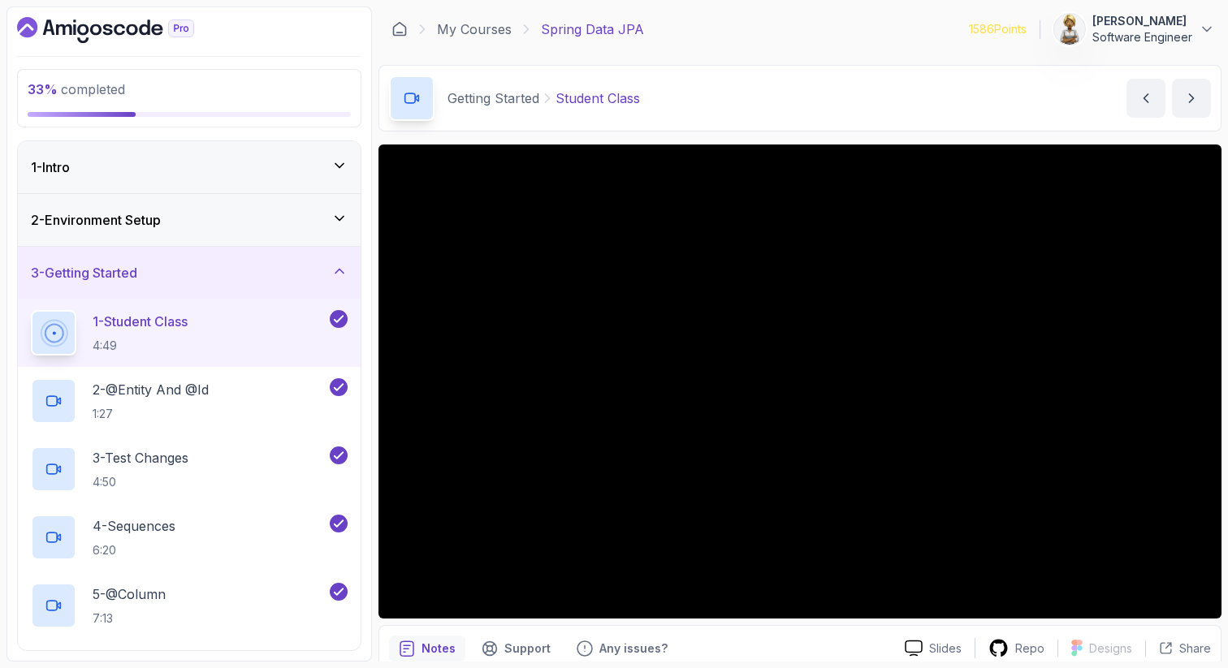
click at [350, 263] on div "3 - Getting Started" at bounding box center [189, 273] width 343 height 52
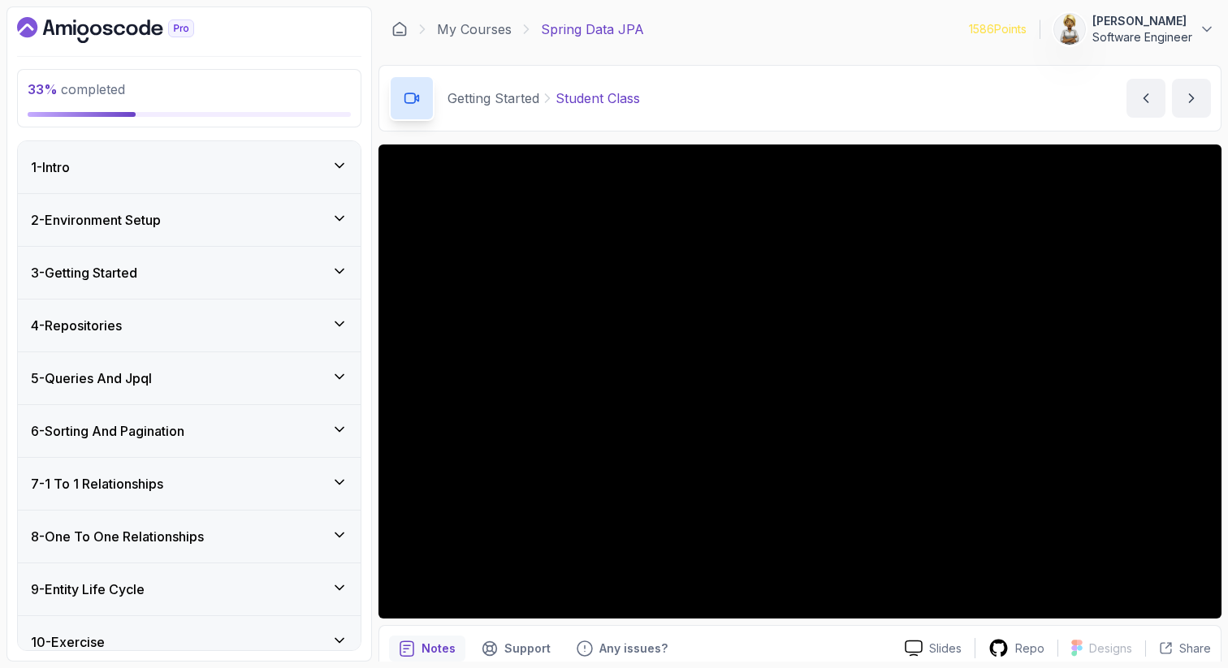
click at [341, 426] on icon at bounding box center [339, 430] width 16 height 16
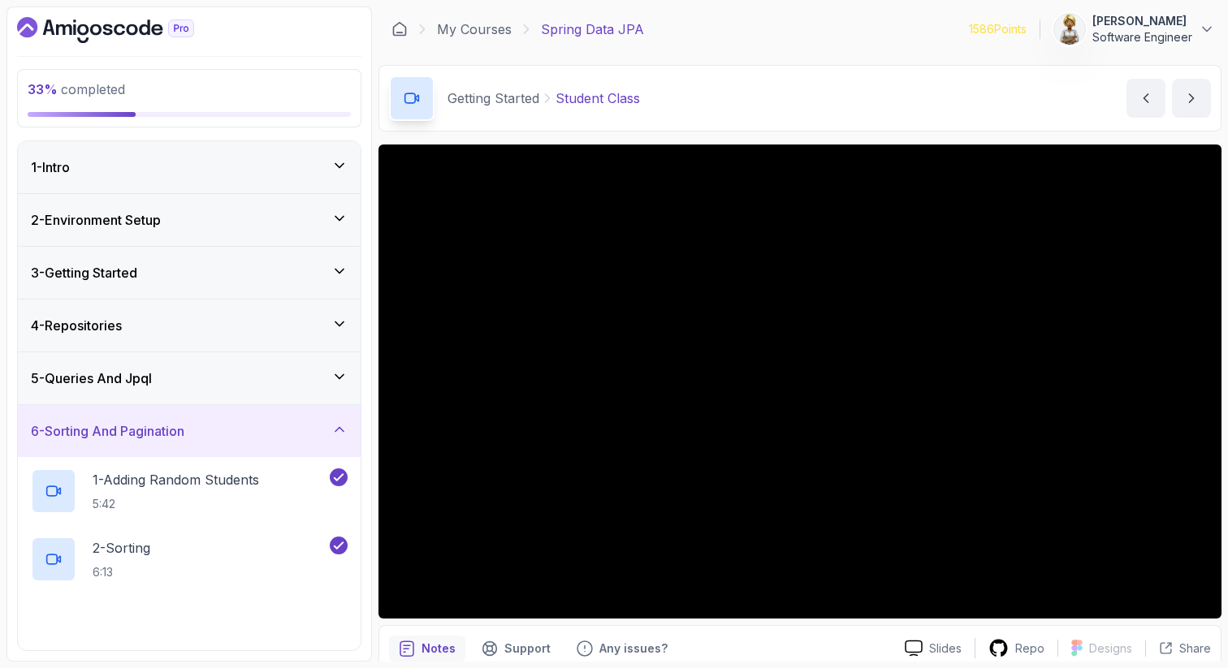
click at [341, 426] on icon at bounding box center [339, 430] width 16 height 16
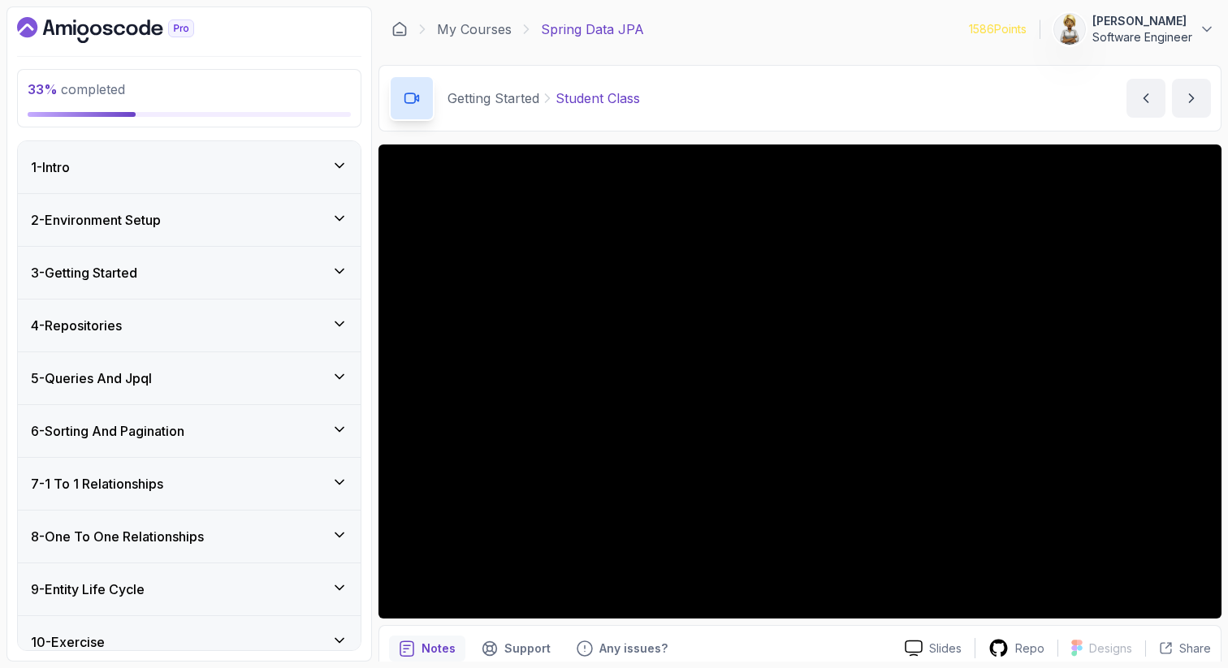
click at [336, 474] on icon at bounding box center [339, 482] width 16 height 16
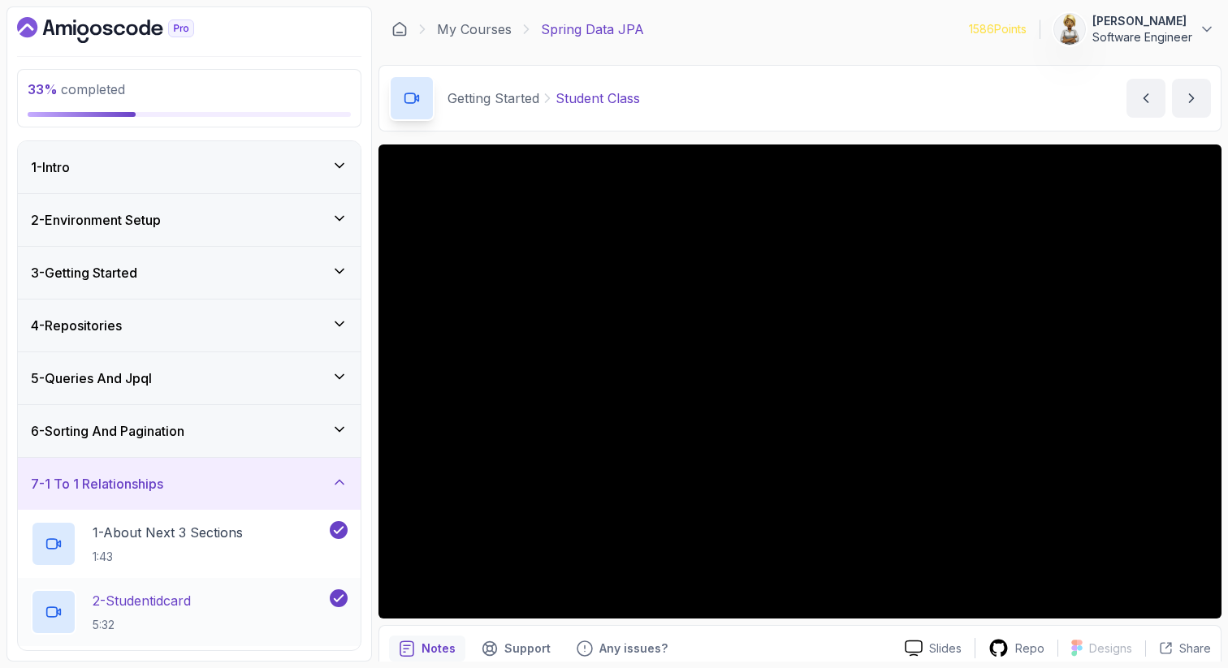
click at [237, 593] on div "2 - Studentidcard 5:32" at bounding box center [179, 612] width 296 height 45
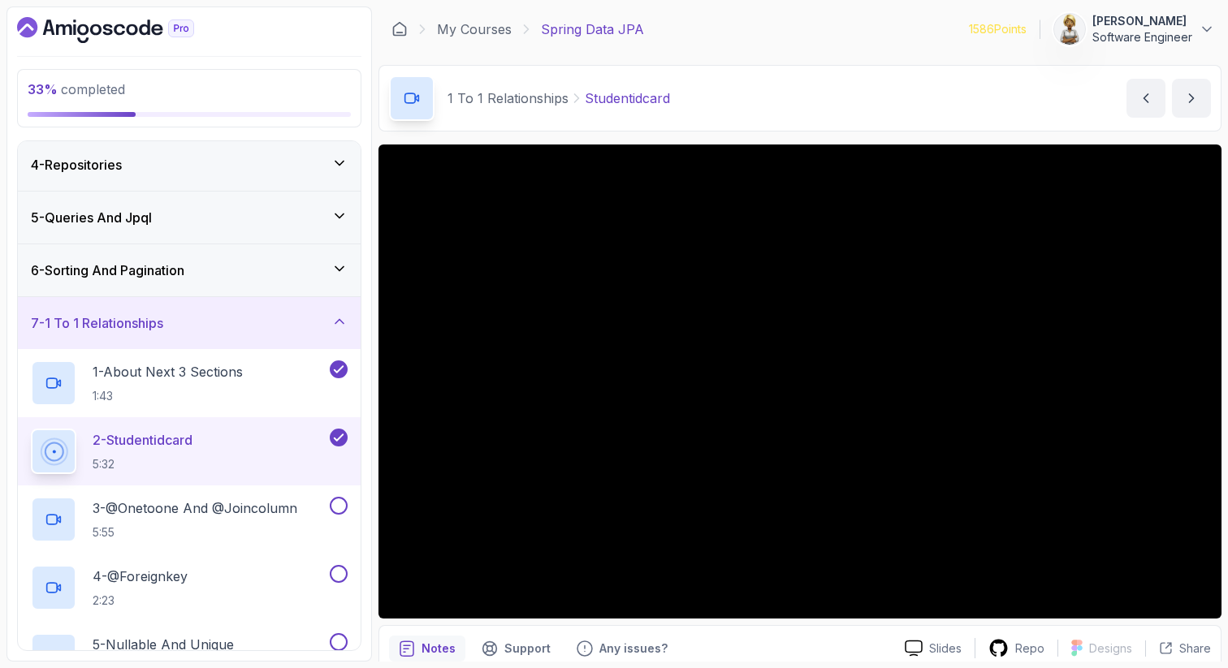
scroll to position [195, 0]
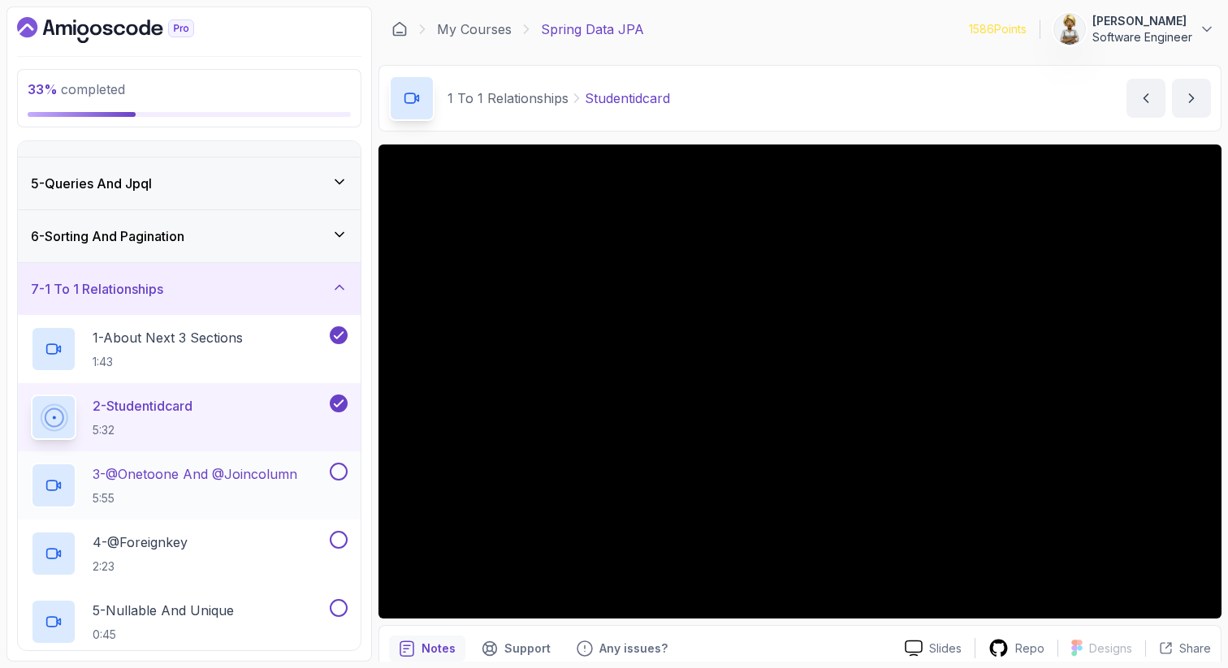
click at [290, 479] on p "3 - @Onetoone And @Joincolumn" at bounding box center [195, 474] width 205 height 19
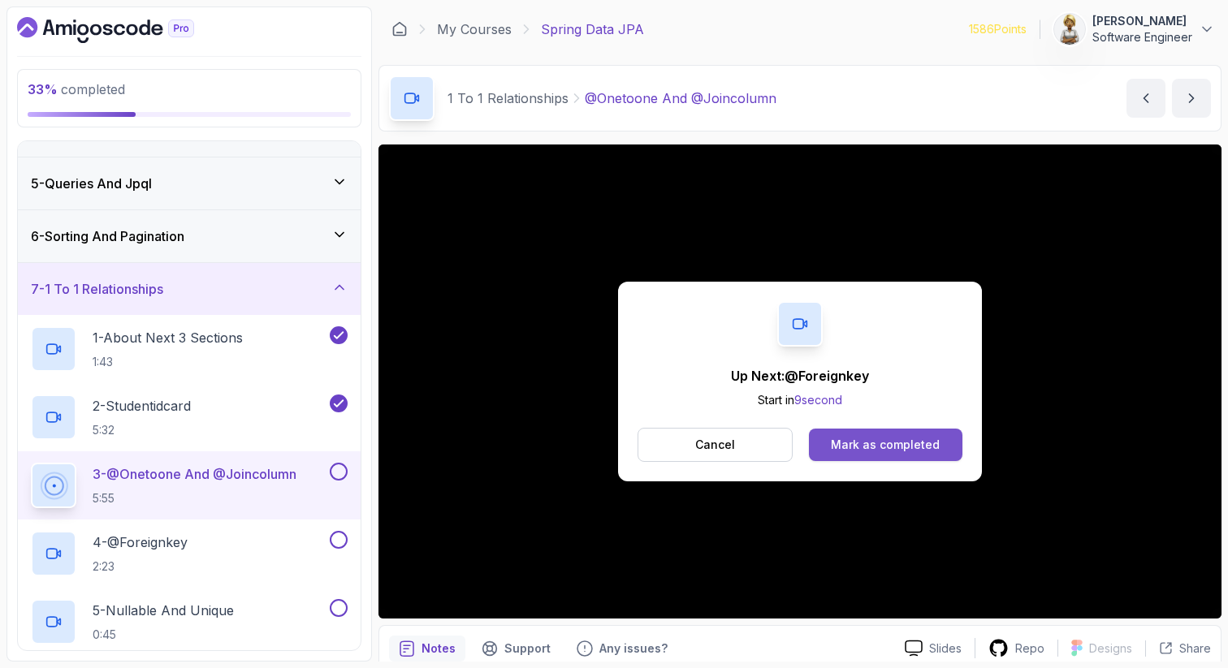
click at [886, 446] on div "Mark as completed" at bounding box center [885, 445] width 109 height 16
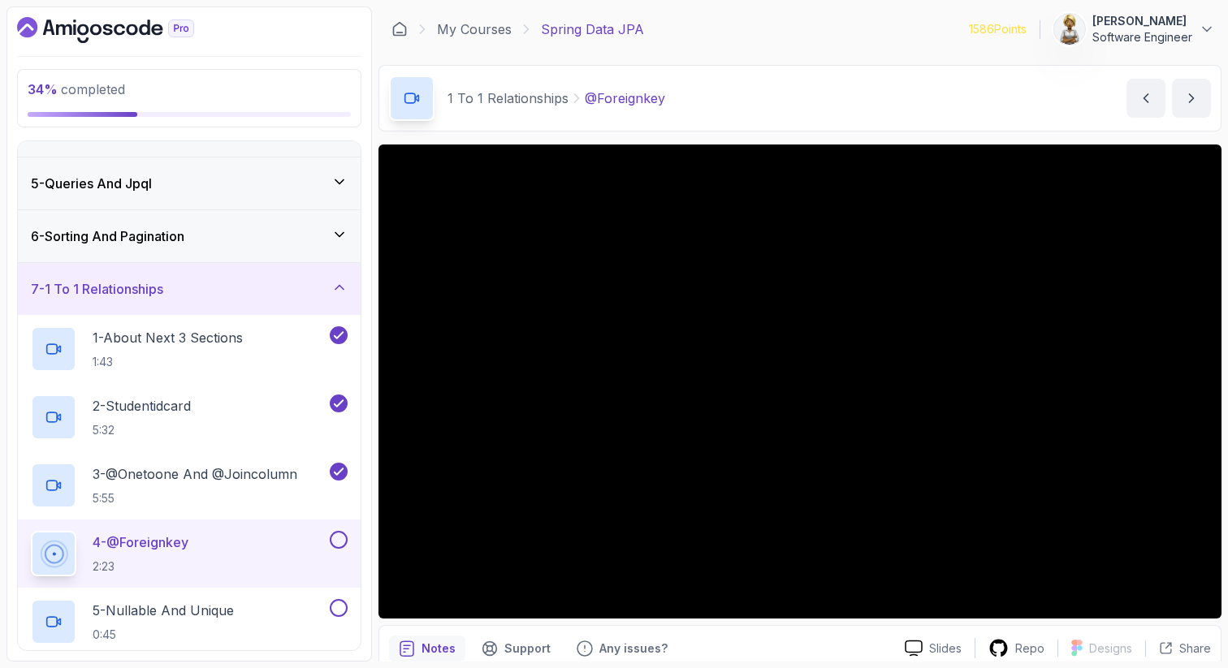
click at [167, 541] on p "4 - @Foreignkey" at bounding box center [141, 542] width 96 height 19
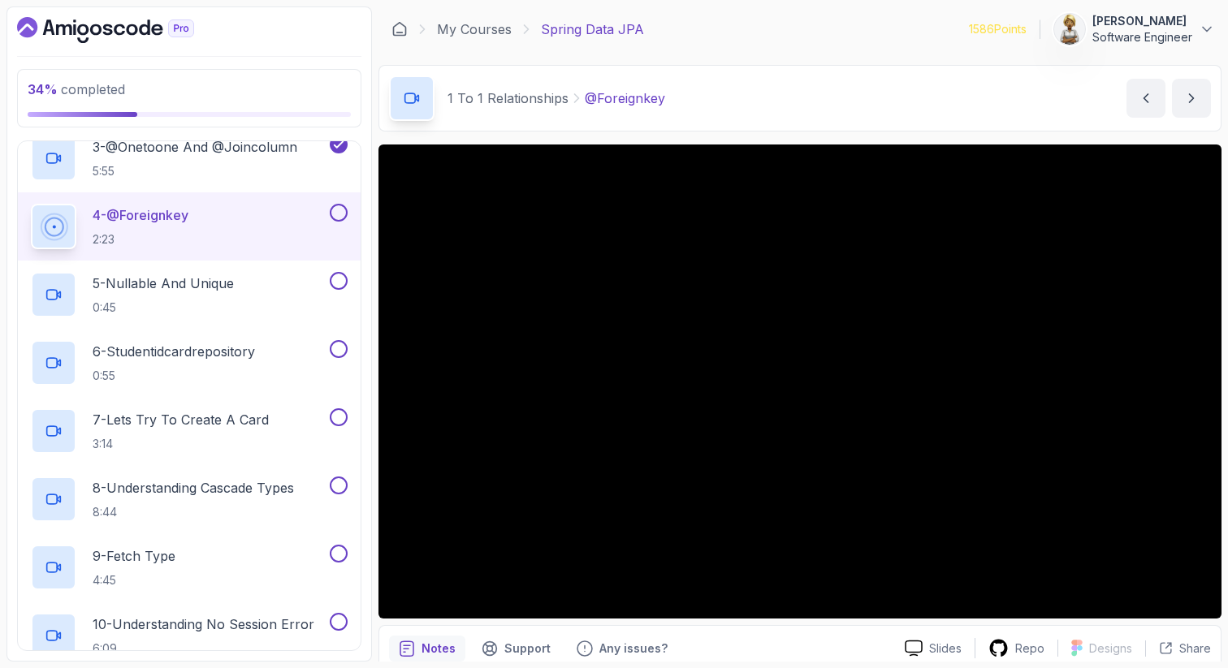
scroll to position [552, 0]
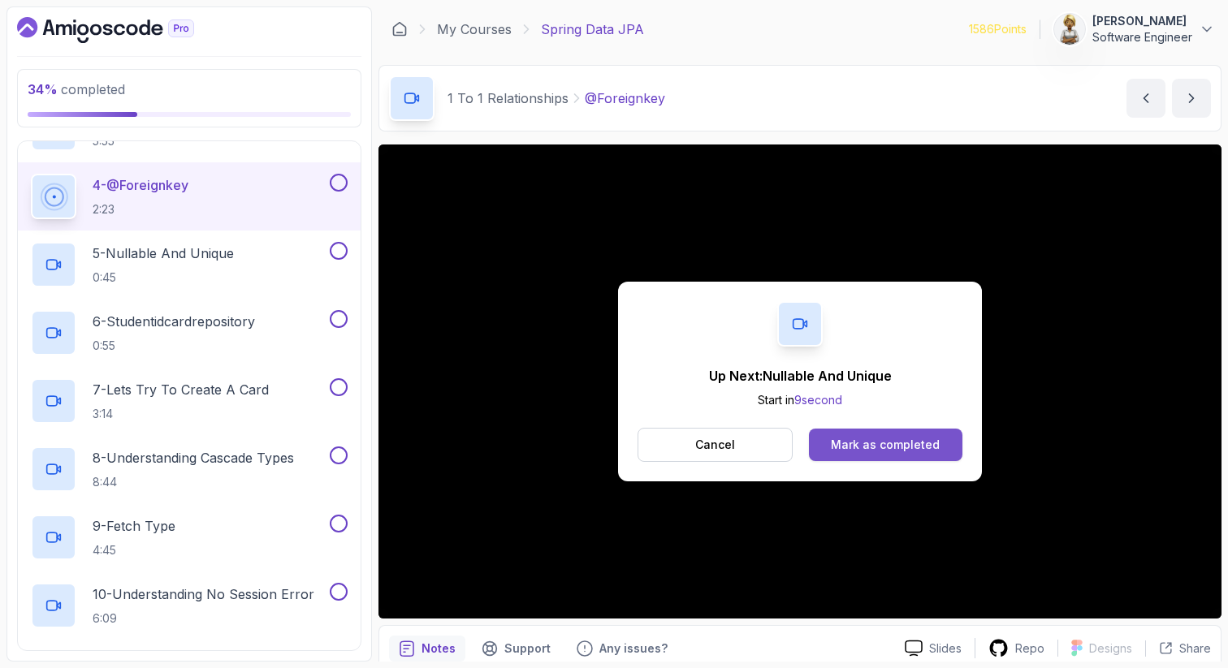
click at [888, 448] on div "Mark as completed" at bounding box center [885, 445] width 109 height 16
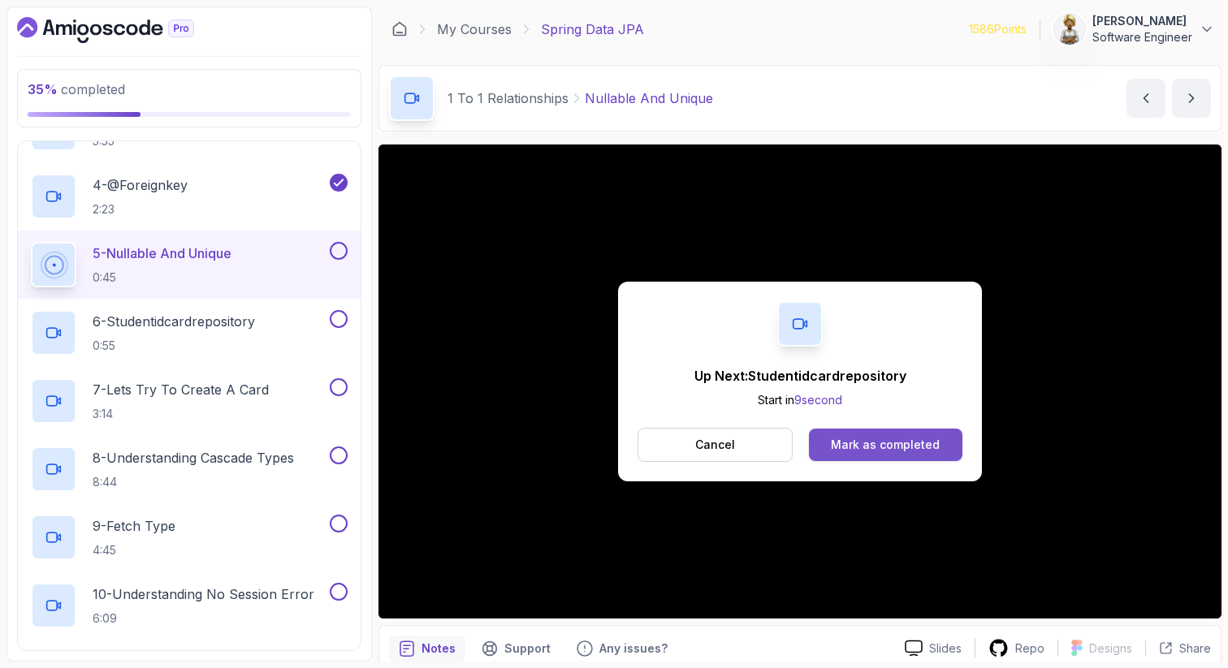
click at [906, 447] on div "Mark as completed" at bounding box center [885, 445] width 109 height 16
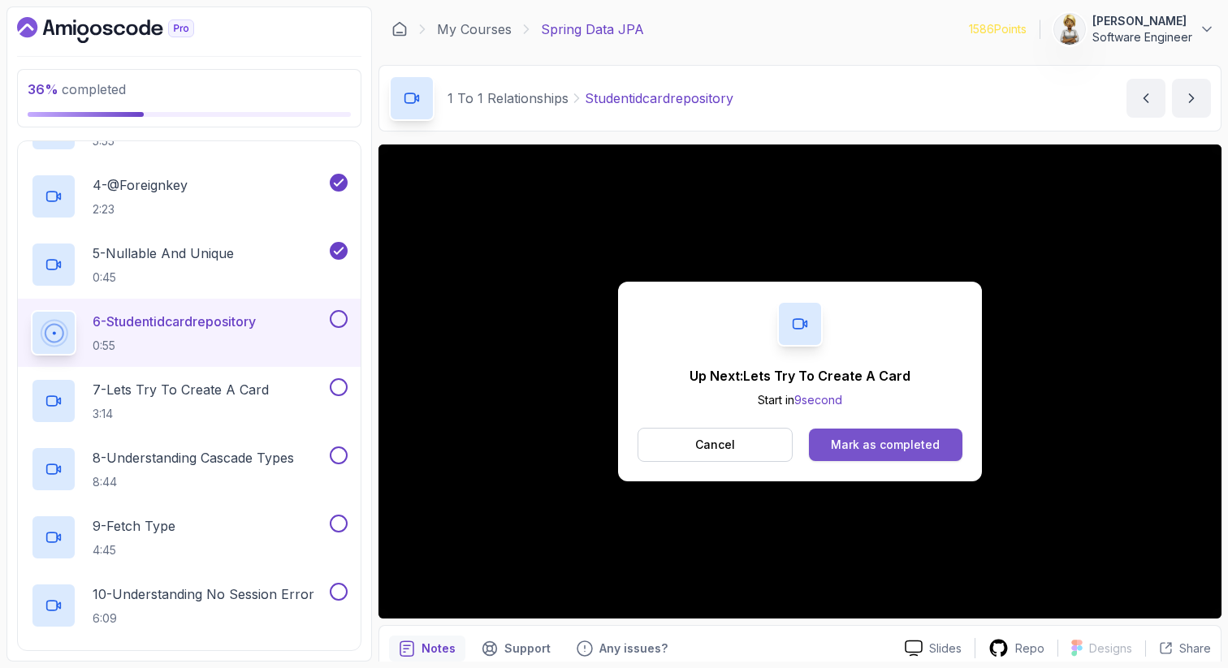
click at [895, 440] on div "Mark as completed" at bounding box center [885, 445] width 109 height 16
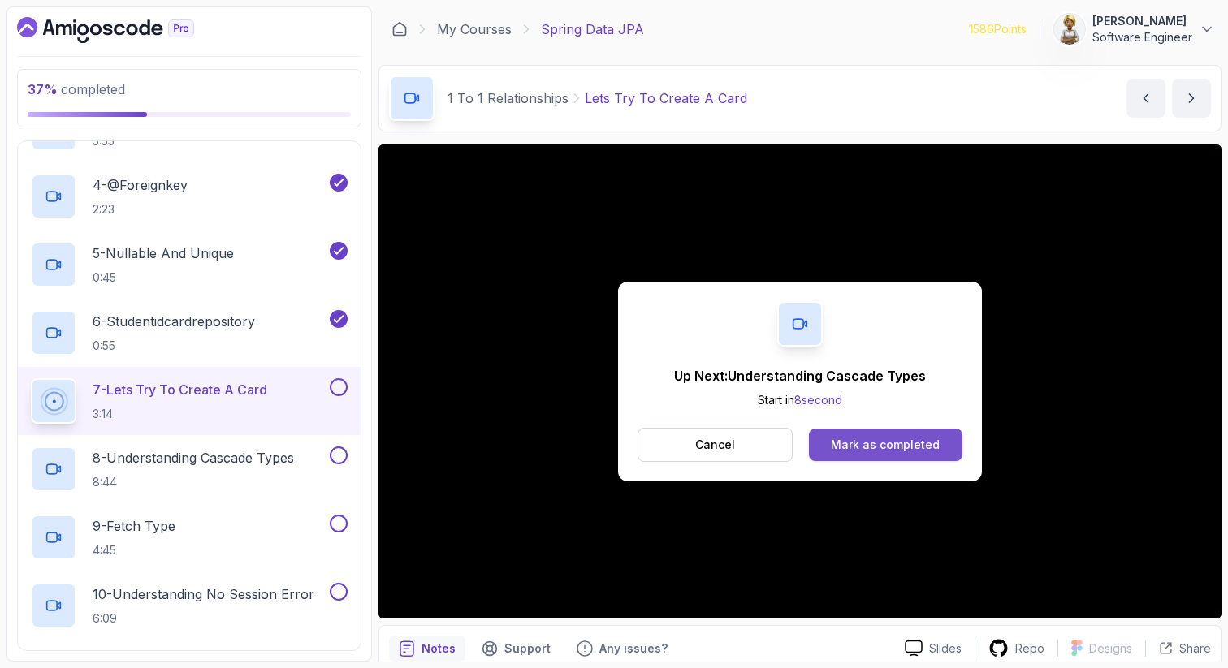
click at [873, 447] on div "Mark as completed" at bounding box center [885, 445] width 109 height 16
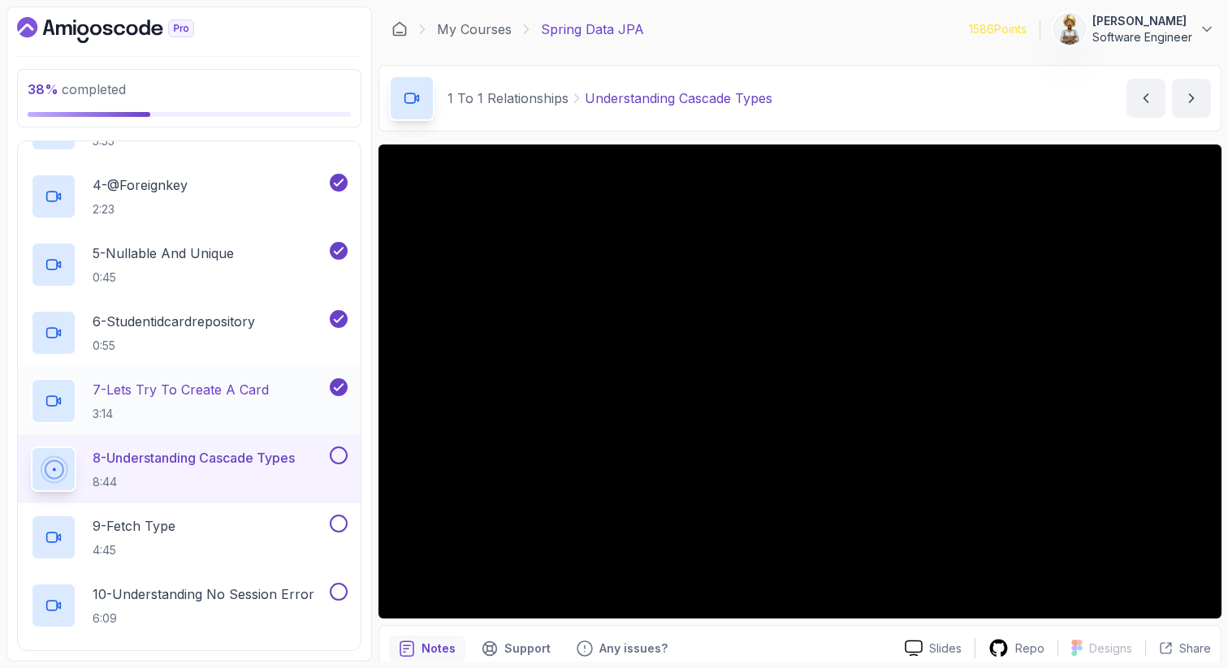
click at [200, 383] on p "7 - Lets Try To Create A Card" at bounding box center [181, 389] width 176 height 19
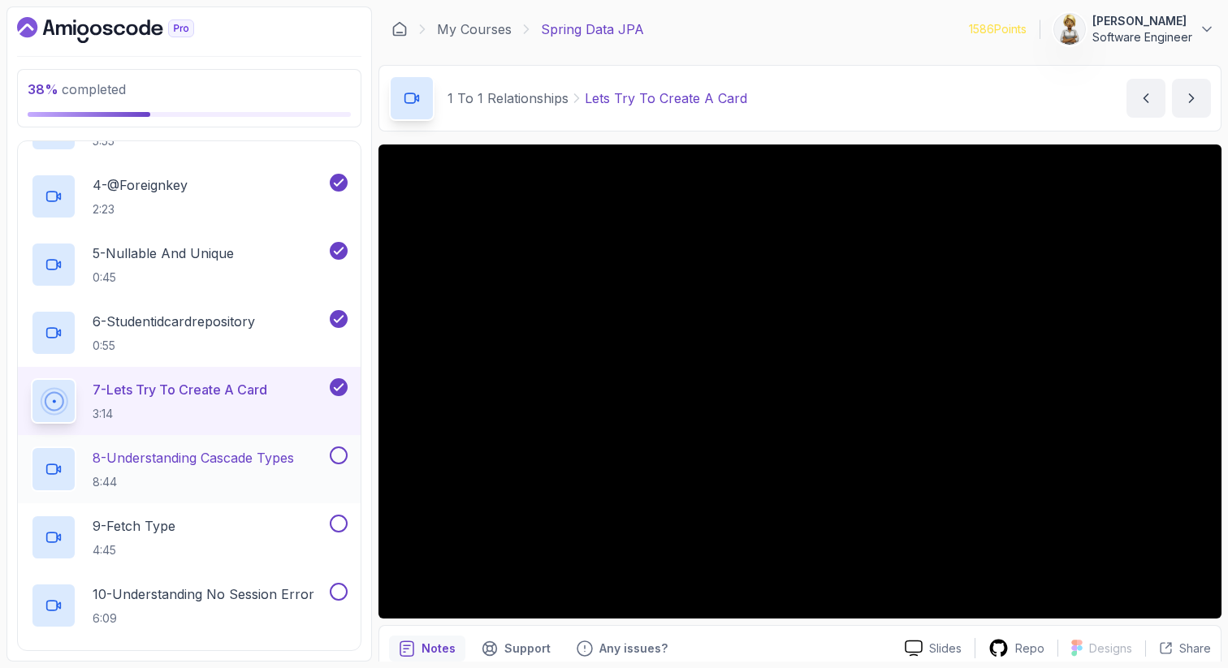
click at [252, 449] on p "8 - Understanding Cascade Types" at bounding box center [193, 457] width 201 height 19
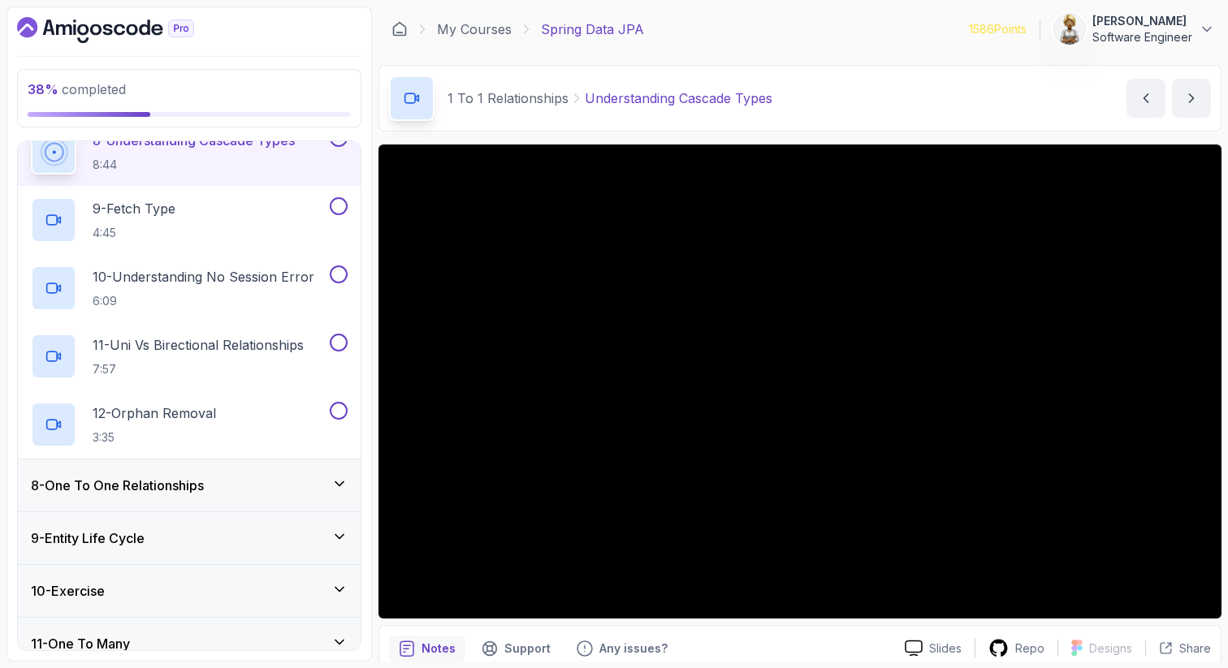
scroll to position [877, 0]
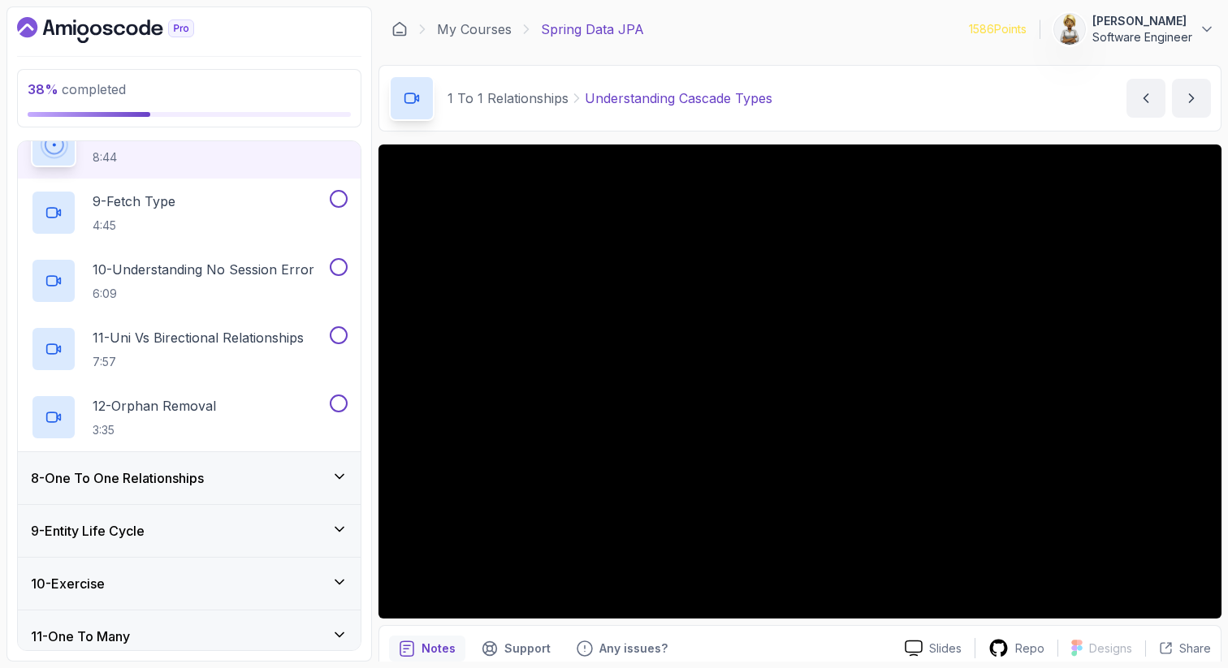
click at [434, 650] on p "Notes" at bounding box center [439, 649] width 34 height 16
click at [402, 642] on icon "notes button" at bounding box center [406, 649] width 13 height 15
click at [403, 642] on icon "notes button" at bounding box center [406, 649] width 13 height 15
